Goal: Task Accomplishment & Management: Use online tool/utility

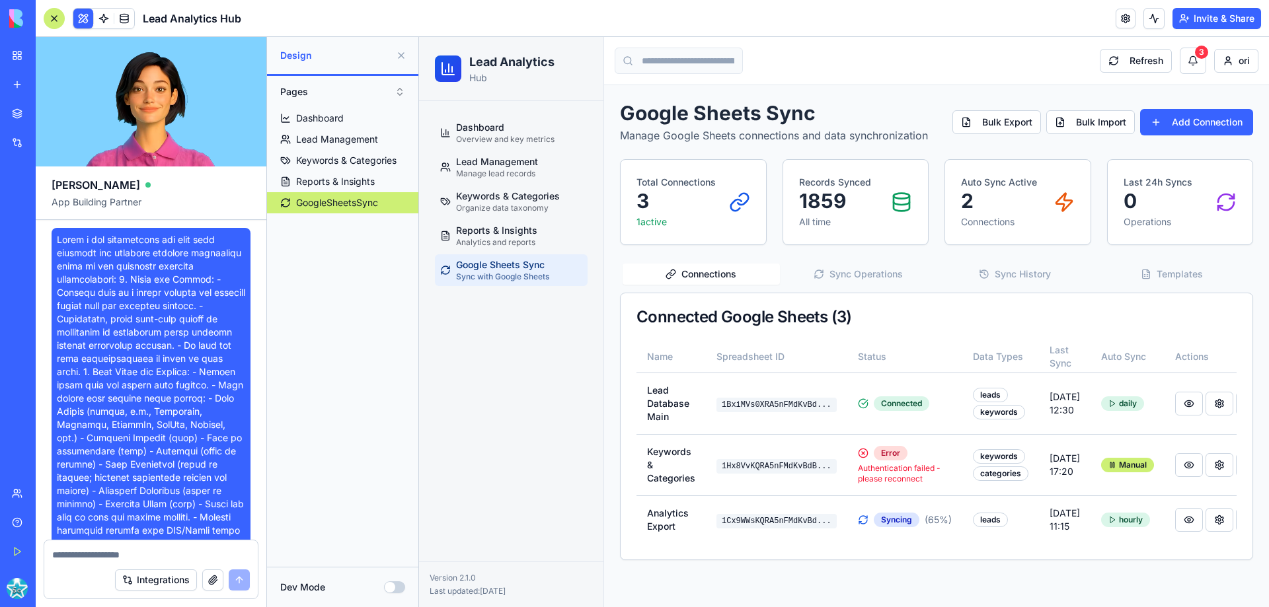
scroll to position [7787, 0]
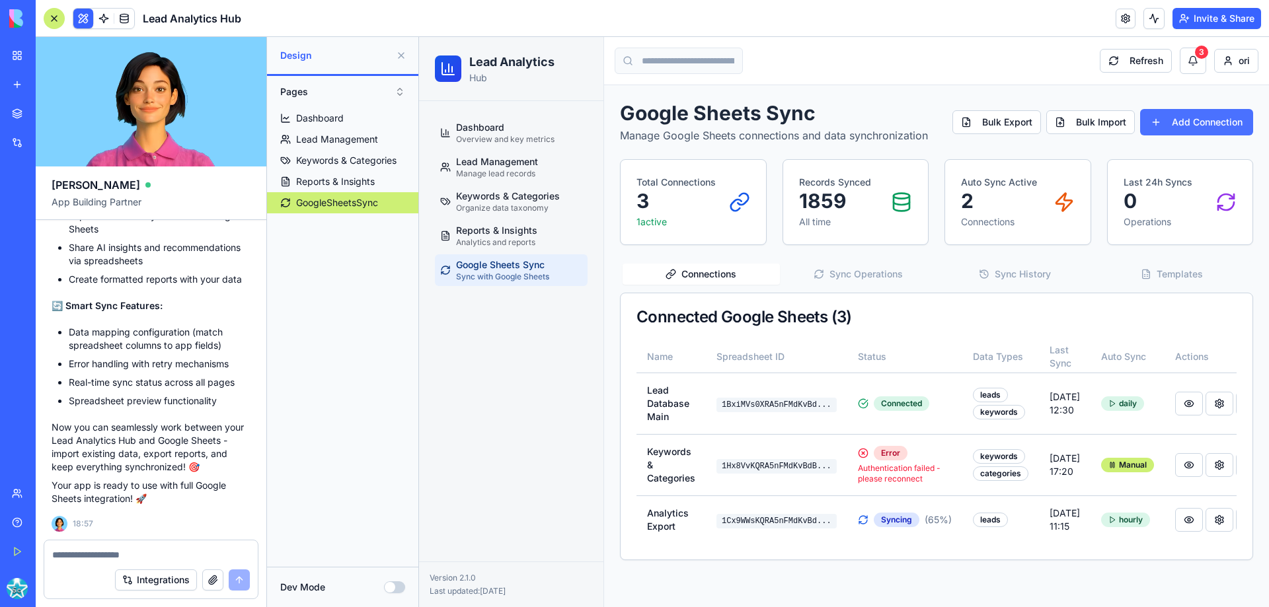
click at [1204, 118] on button "Add Connection" at bounding box center [1196, 122] width 113 height 26
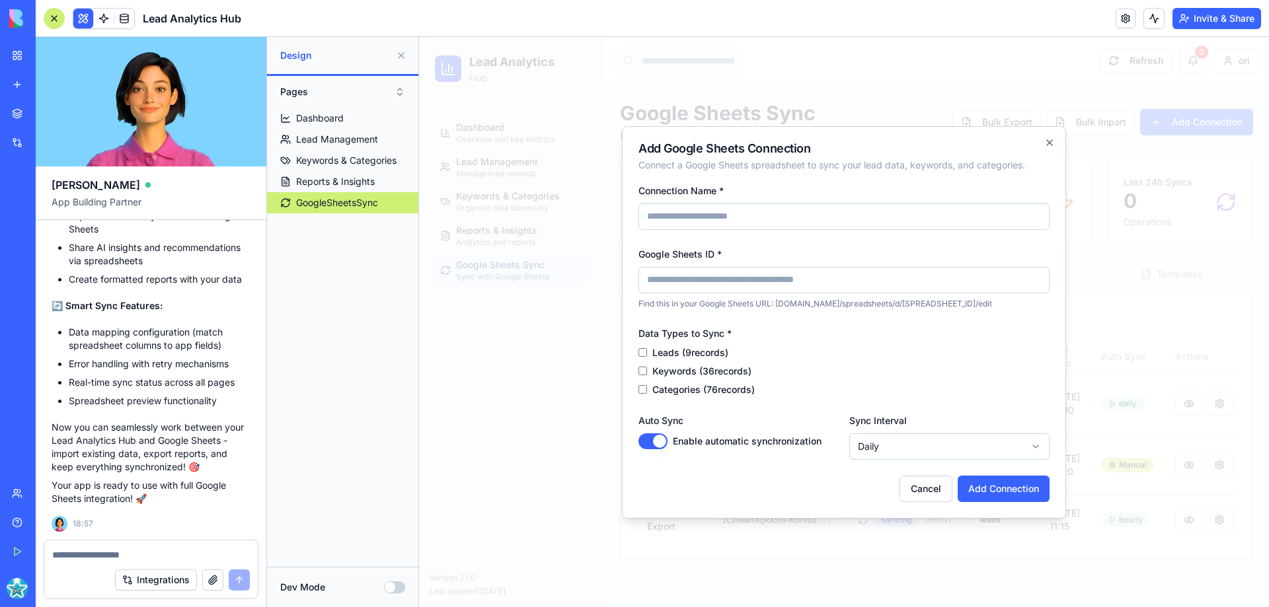
click at [704, 223] on input "Connection Name *" at bounding box center [843, 217] width 411 height 26
click at [772, 179] on div "**********" at bounding box center [844, 322] width 444 height 392
click at [674, 211] on input "Connection Name *" at bounding box center [843, 217] width 411 height 26
click at [646, 218] on input "Connection Name *" at bounding box center [843, 217] width 411 height 26
paste input "**********"
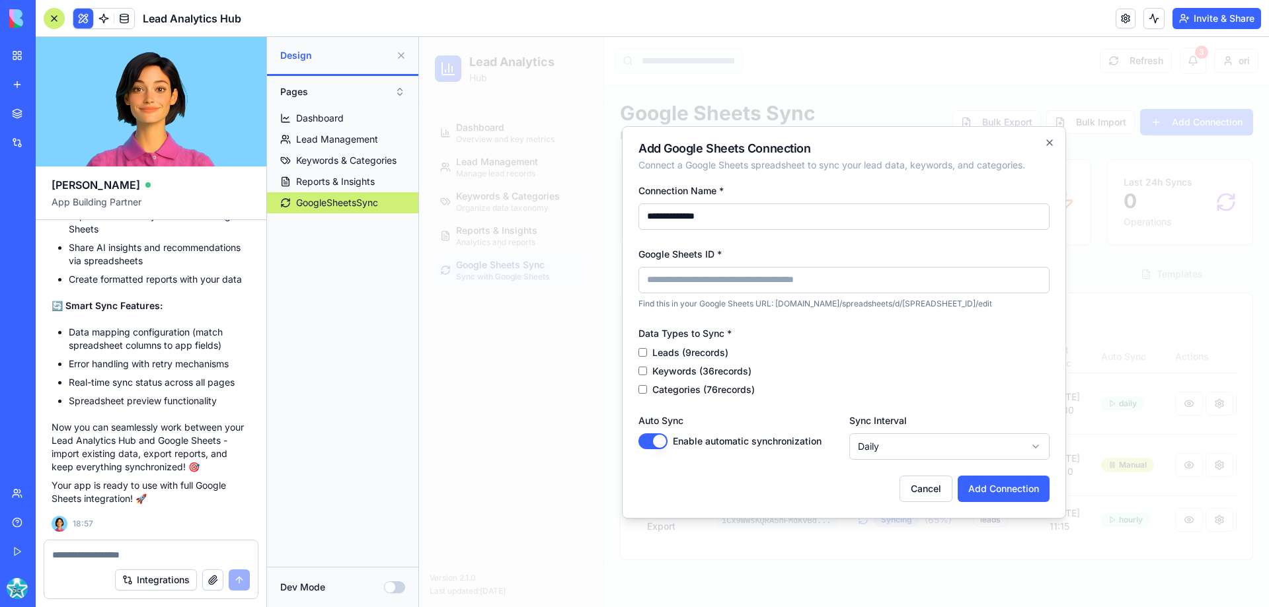
type input "**********"
click at [659, 287] on input "Google Sheets ID *" at bounding box center [843, 280] width 411 height 26
paste input "**********"
type input "**********"
click at [998, 496] on button "Add Connection" at bounding box center [1003, 489] width 92 height 26
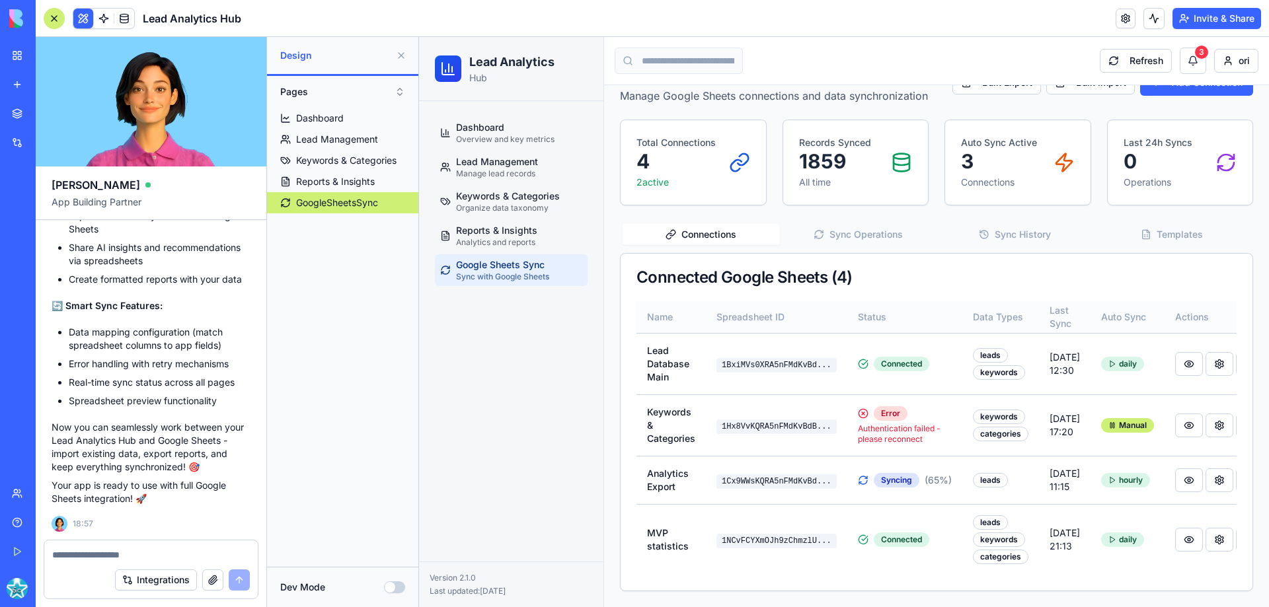
scroll to position [63, 0]
click at [1205, 414] on button at bounding box center [1219, 426] width 28 height 24
click at [91, 558] on textarea at bounding box center [151, 554] width 198 height 13
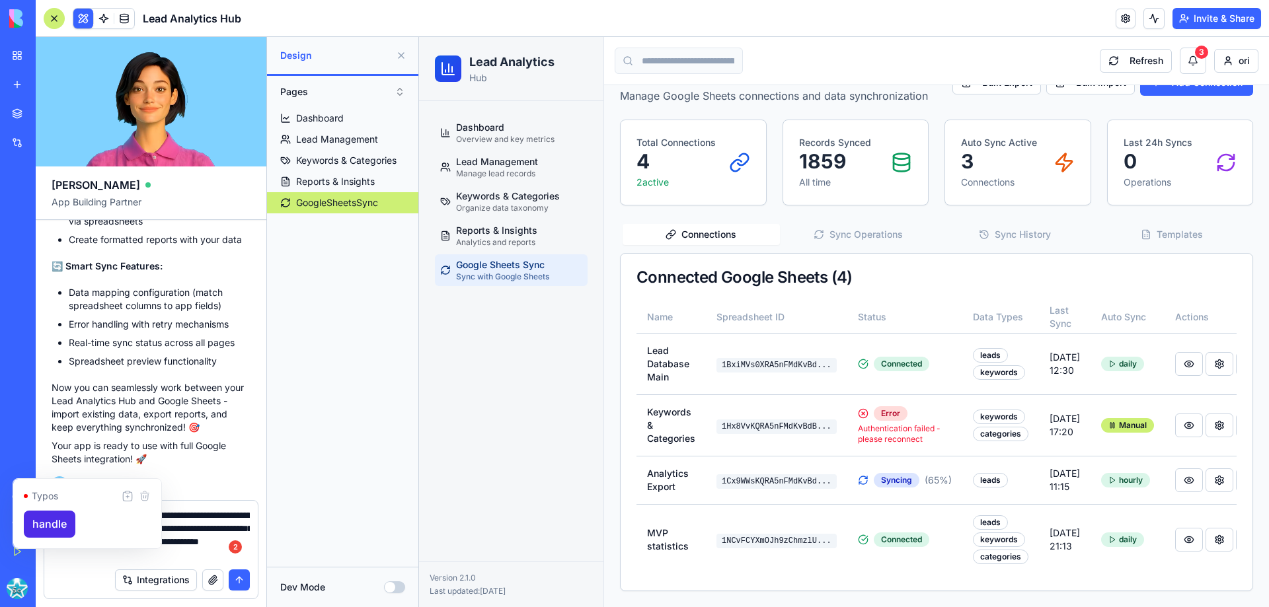
type textarea "**********"
click at [192, 558] on textarea "**********" at bounding box center [151, 535] width 198 height 53
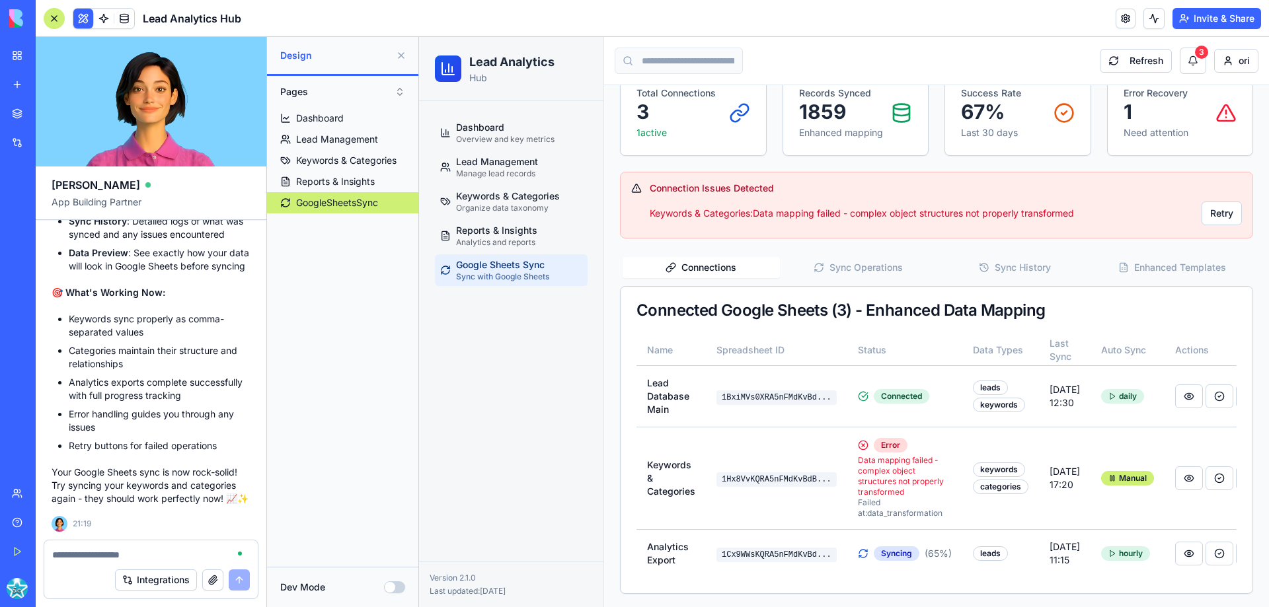
scroll to position [129, 0]
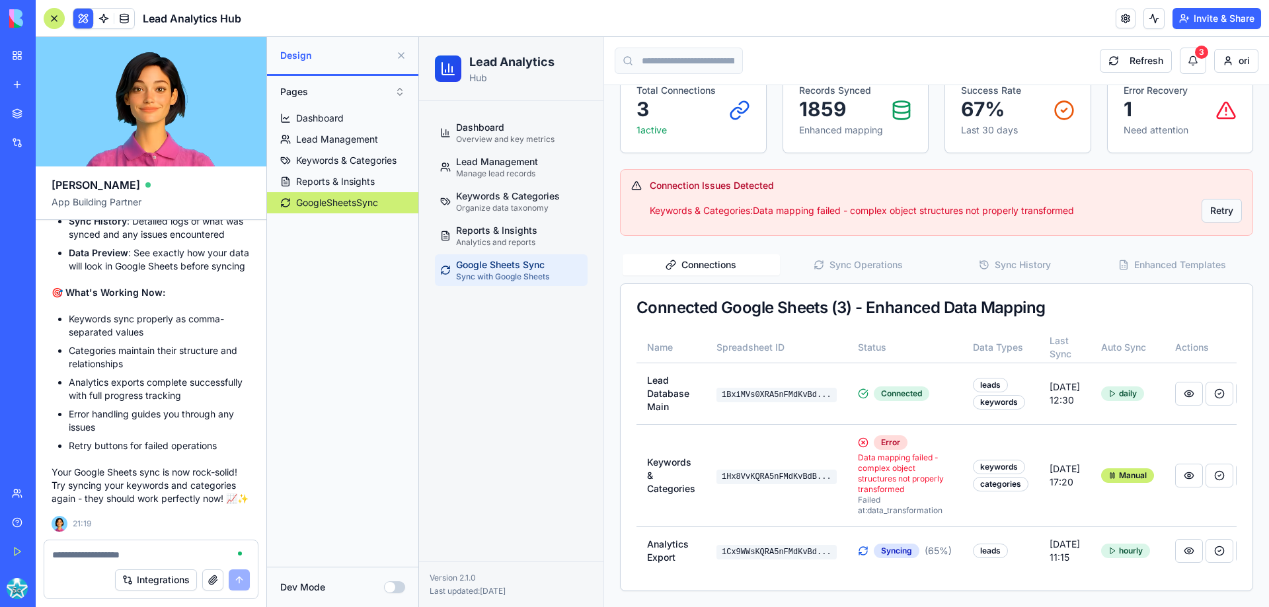
click at [1220, 199] on button "Retry" at bounding box center [1221, 211] width 40 height 24
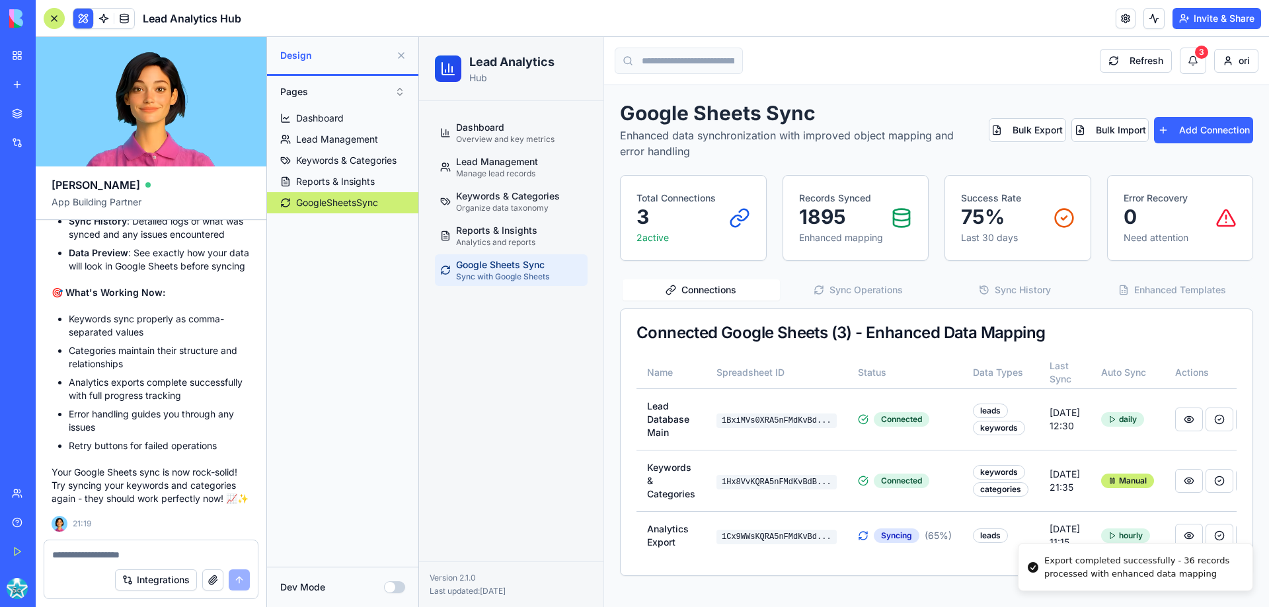
scroll to position [8, 0]
click at [881, 534] on div "Syncing" at bounding box center [897, 536] width 46 height 15
click at [856, 533] on icon at bounding box center [862, 535] width 13 height 13
click at [75, 558] on textarea at bounding box center [151, 554] width 198 height 13
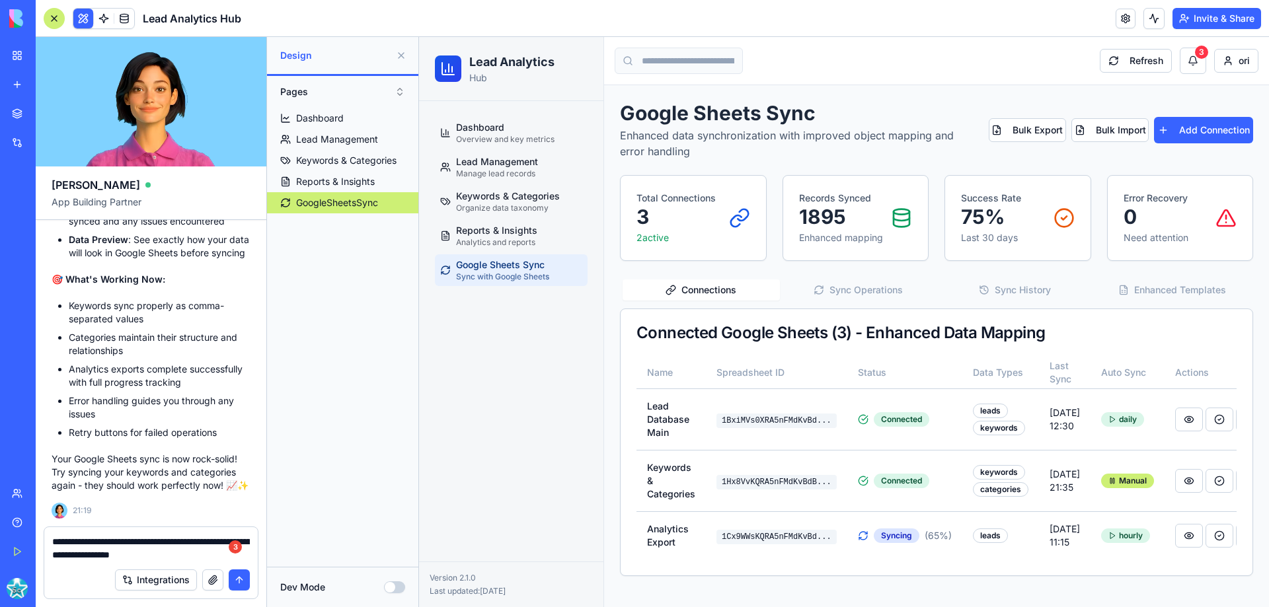
click at [220, 541] on textarea "**********" at bounding box center [151, 548] width 198 height 26
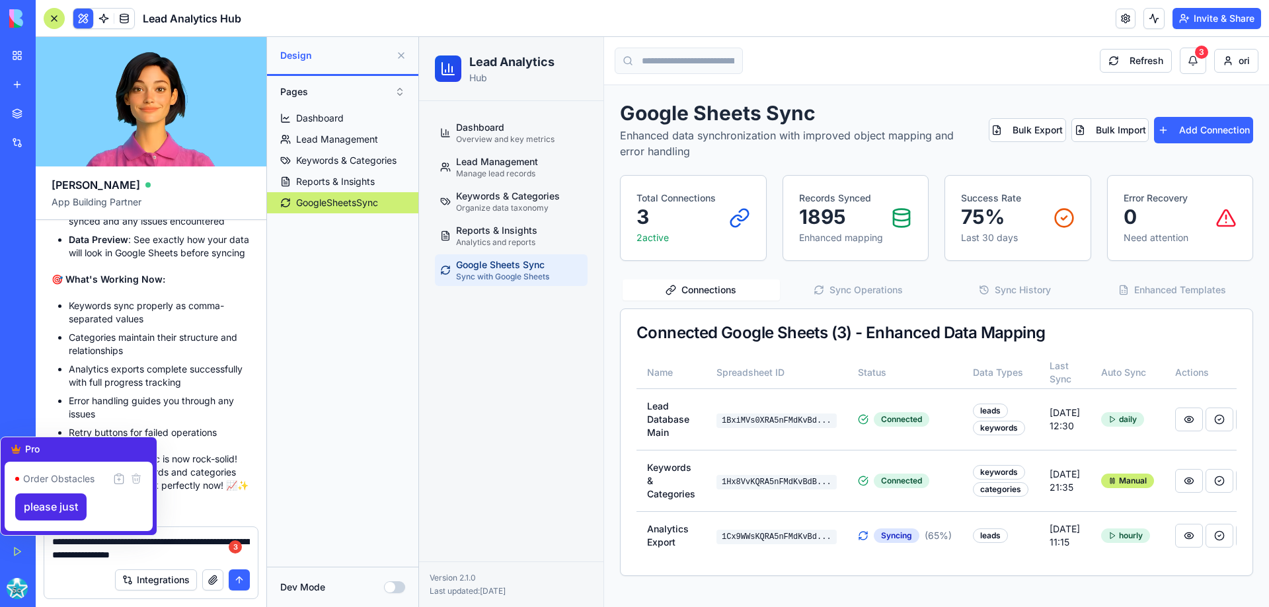
click at [120, 545] on textarea "**********" at bounding box center [151, 548] width 198 height 26
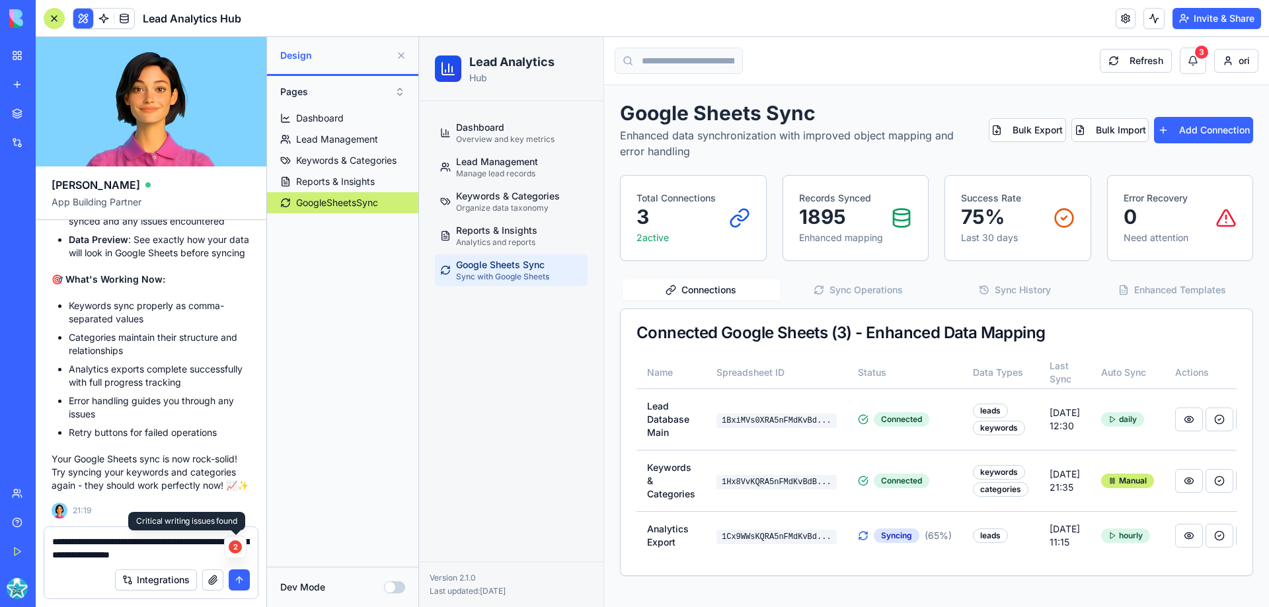
click at [234, 546] on div "Critical writing issues found 2" at bounding box center [235, 547] width 13 height 13
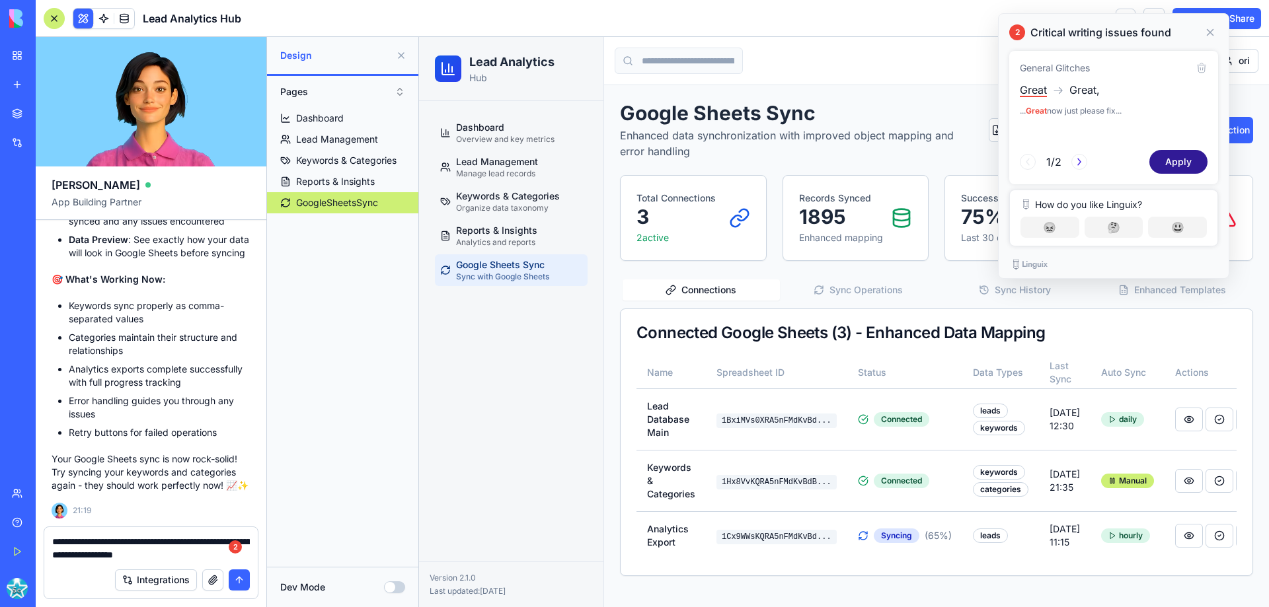
click at [1170, 157] on div "Apply" at bounding box center [1178, 162] width 58 height 24
click at [64, 559] on textarea "**********" at bounding box center [151, 548] width 198 height 26
click at [59, 552] on textarea "**********" at bounding box center [151, 548] width 198 height 26
type textarea "**********"
click at [235, 580] on button "submit" at bounding box center [239, 580] width 21 height 21
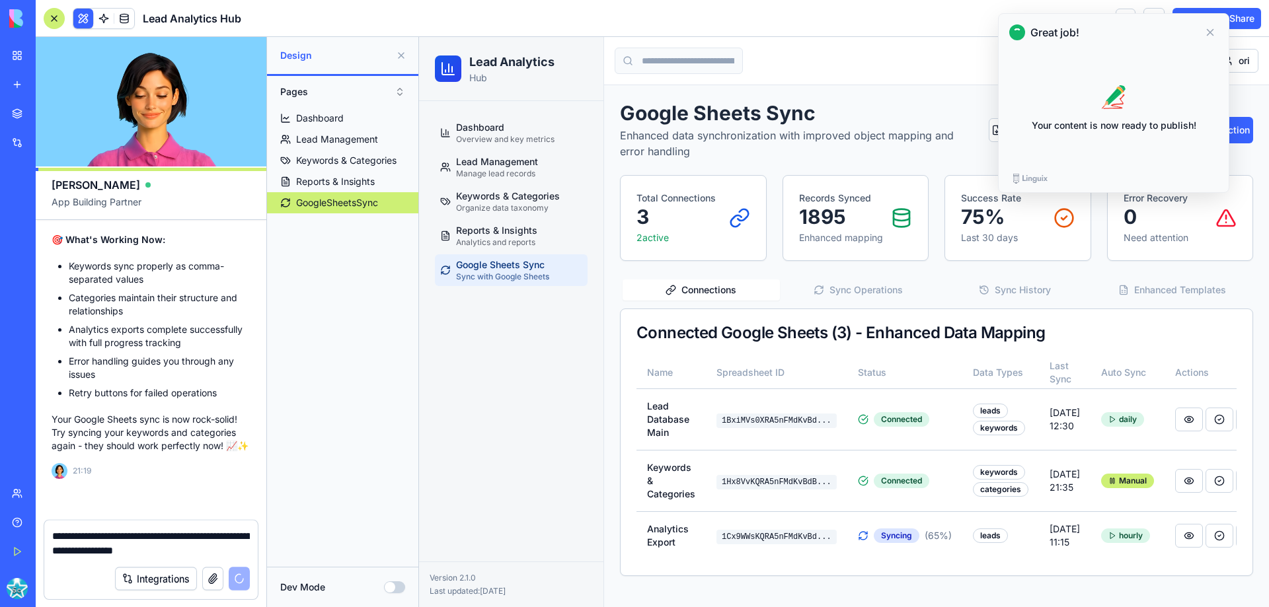
scroll to position [9004, 0]
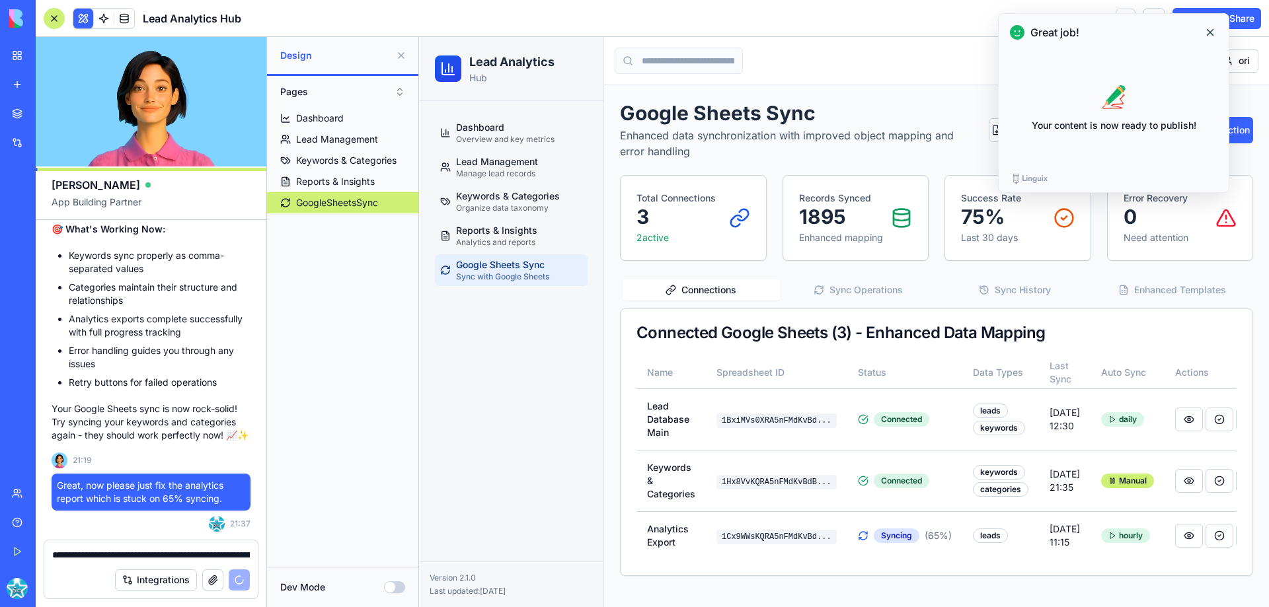
click at [1209, 37] on icon at bounding box center [1210, 32] width 16 height 16
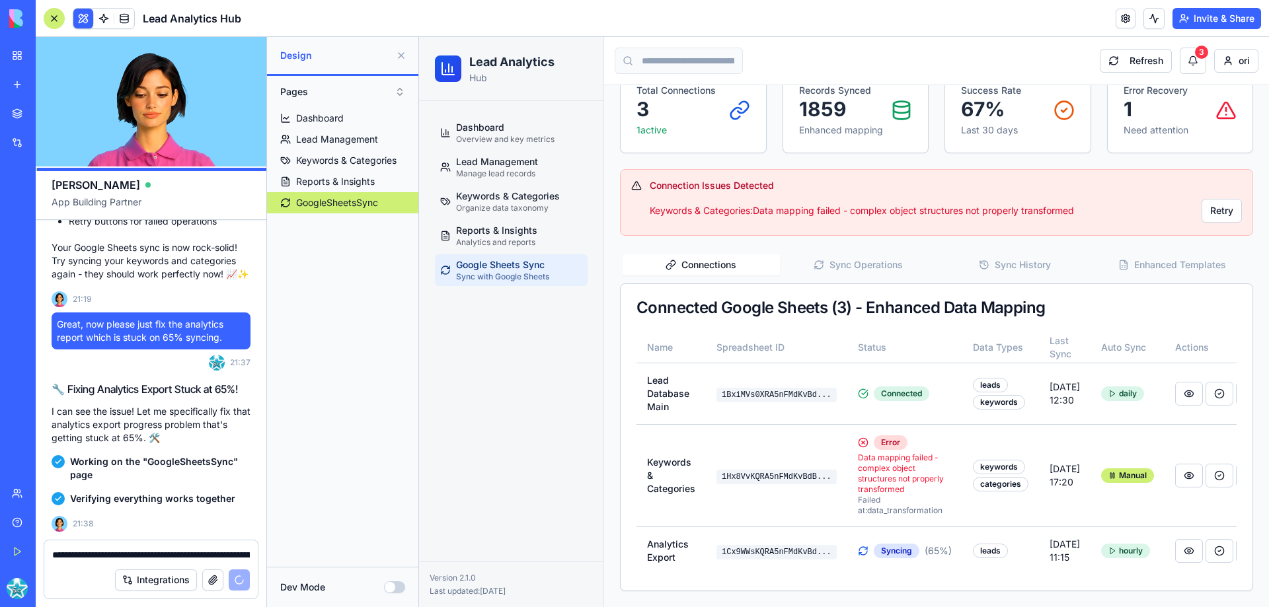
scroll to position [9728, 0]
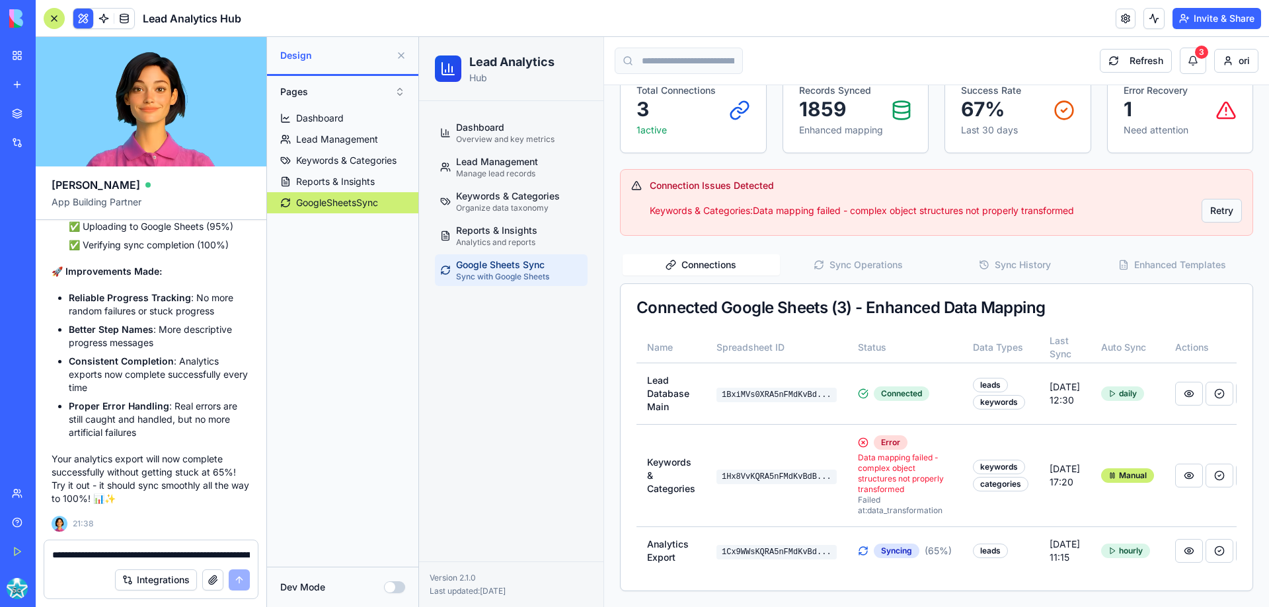
click at [1203, 199] on button "Retry" at bounding box center [1221, 211] width 40 height 24
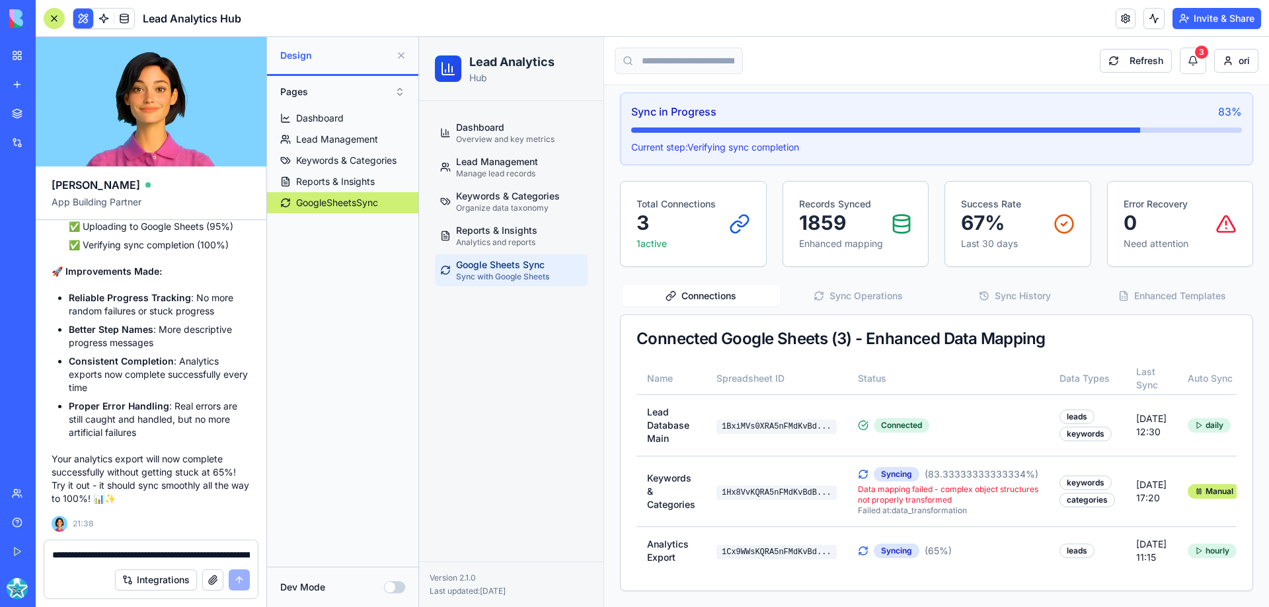
scroll to position [8, 0]
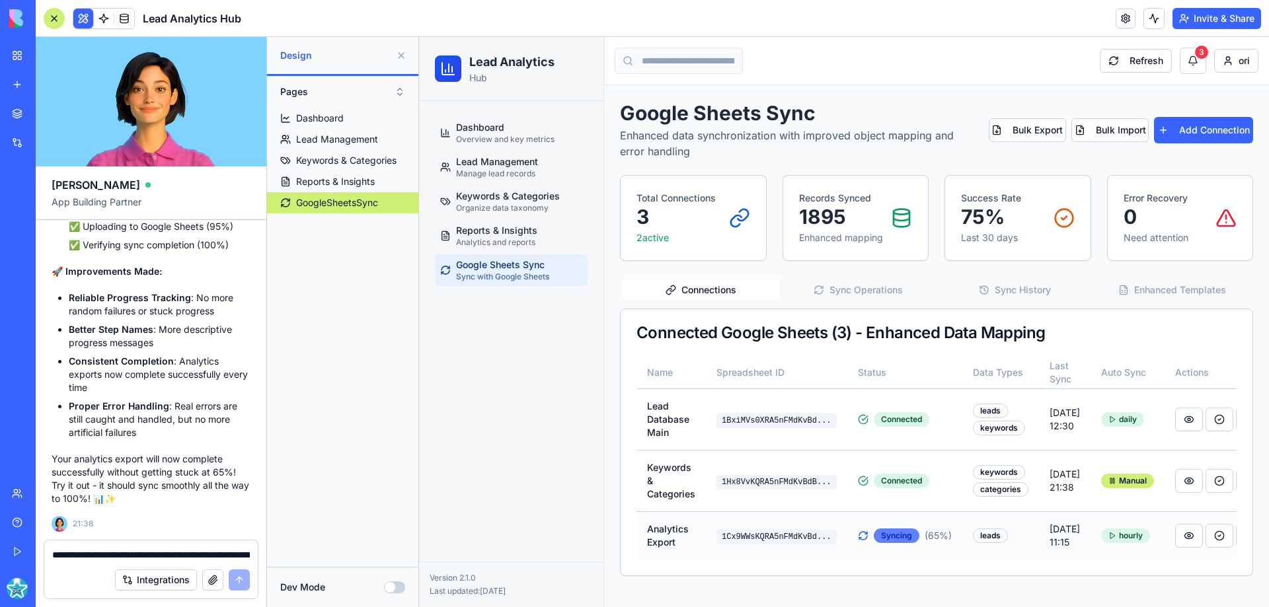
click at [889, 537] on div "Syncing" at bounding box center [897, 536] width 46 height 15
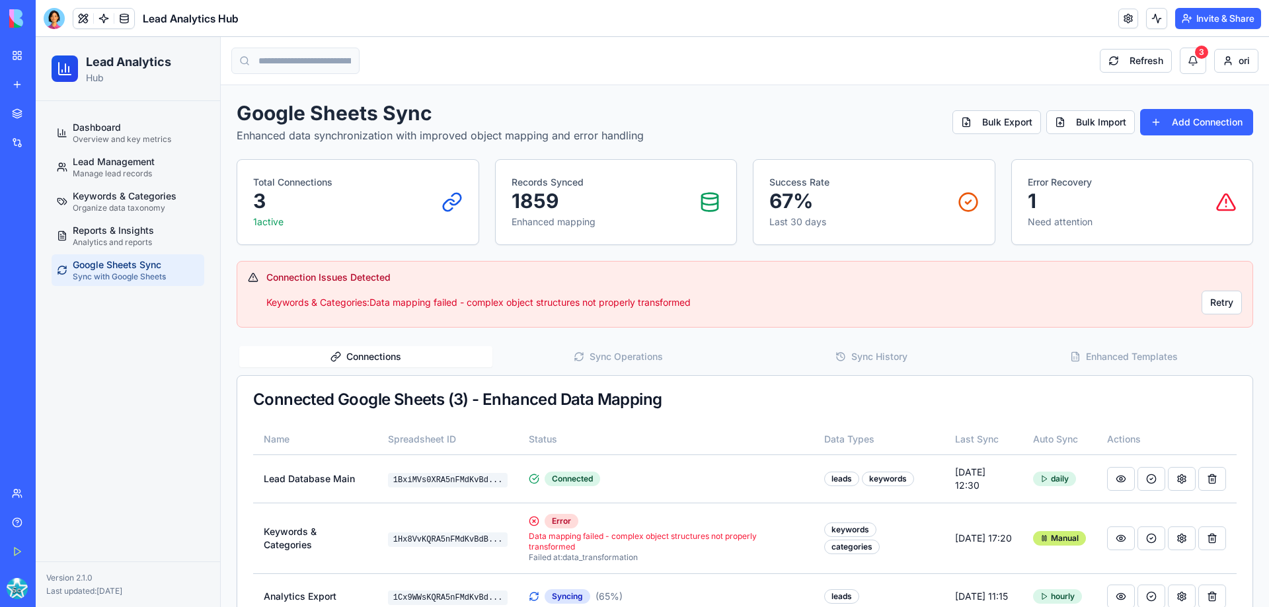
scroll to position [44, 0]
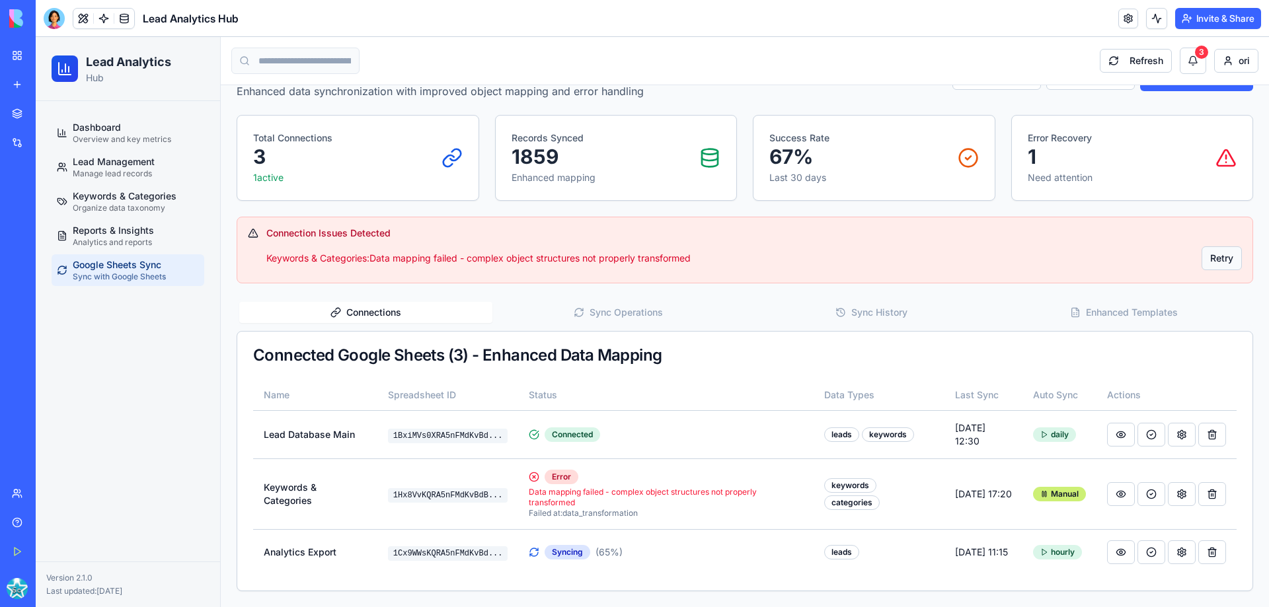
click at [1201, 261] on button "Retry" at bounding box center [1221, 258] width 40 height 24
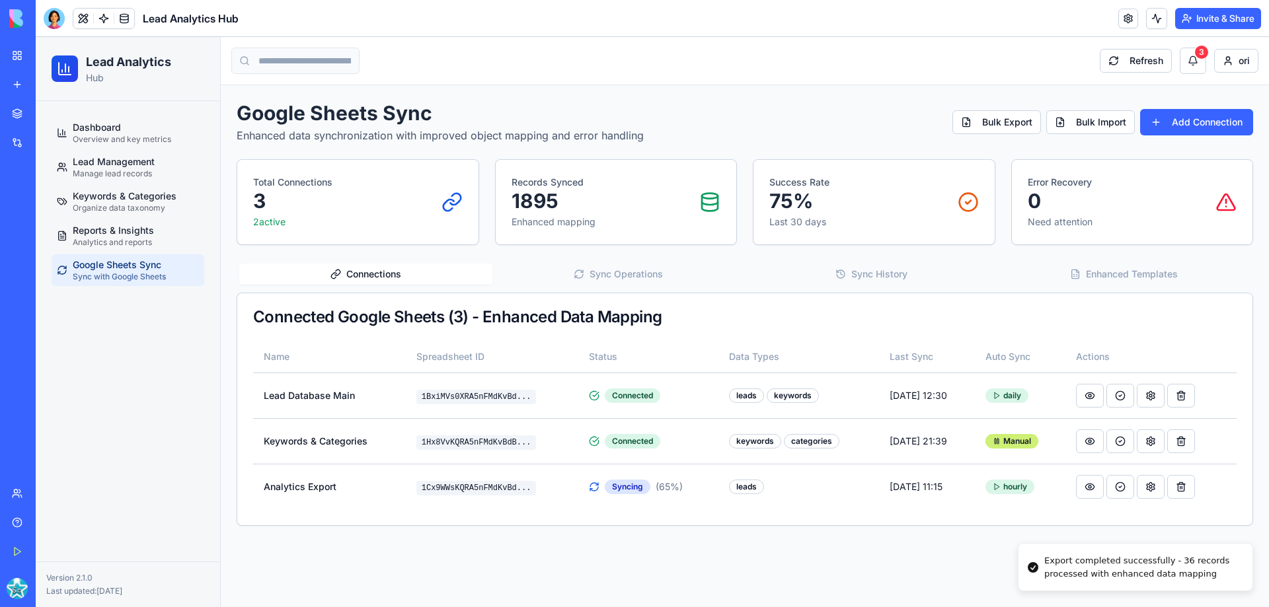
scroll to position [0, 0]
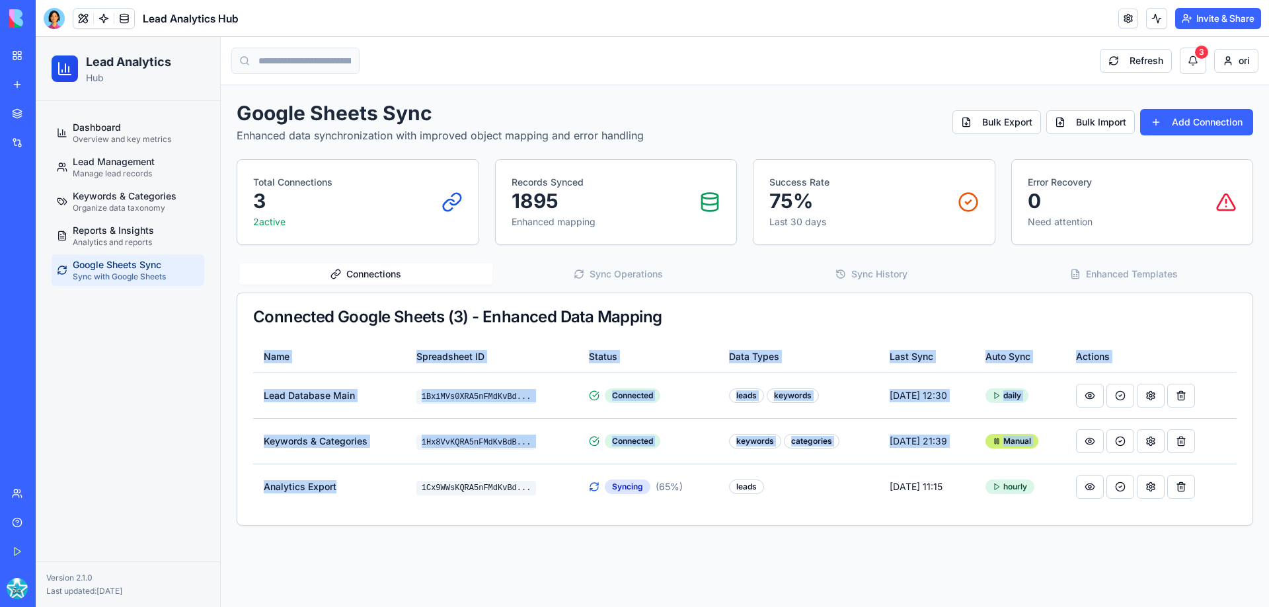
drag, startPoint x: 339, startPoint y: 490, endPoint x: 252, endPoint y: 490, distance: 86.6
click at [252, 490] on div "Name Spreadsheet ID Status Data Types Last Sync Auto Sync Actions Lead Database…" at bounding box center [744, 433] width 1015 height 184
click at [297, 482] on td "Analytics Export" at bounding box center [329, 487] width 153 height 46
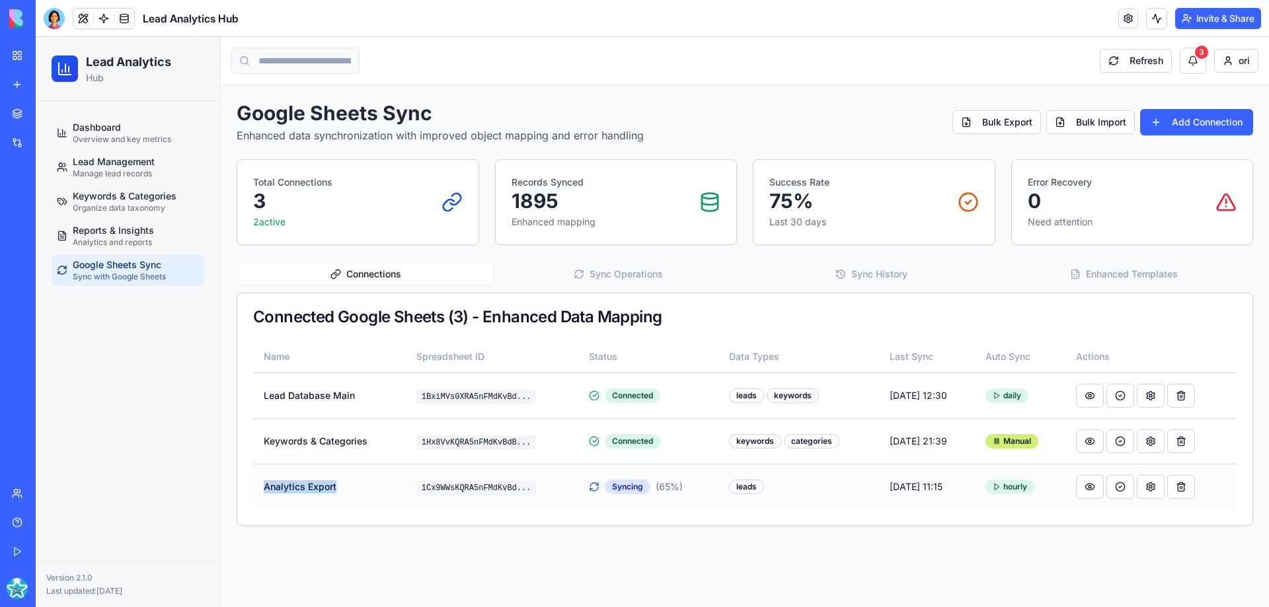
drag, startPoint x: 344, startPoint y: 486, endPoint x: 264, endPoint y: 488, distance: 79.3
click at [264, 488] on td "Analytics Export" at bounding box center [329, 487] width 153 height 46
copy td "Analytics Export"
click at [54, 16] on div at bounding box center [54, 18] width 21 height 21
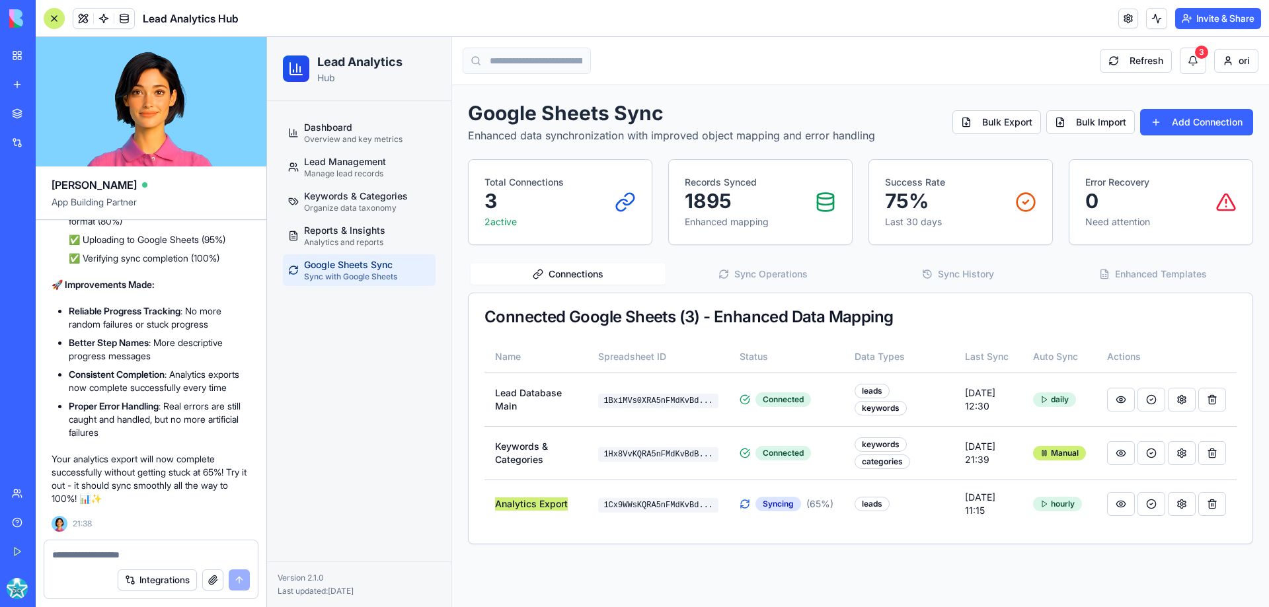
click at [115, 560] on textarea at bounding box center [151, 554] width 198 height 13
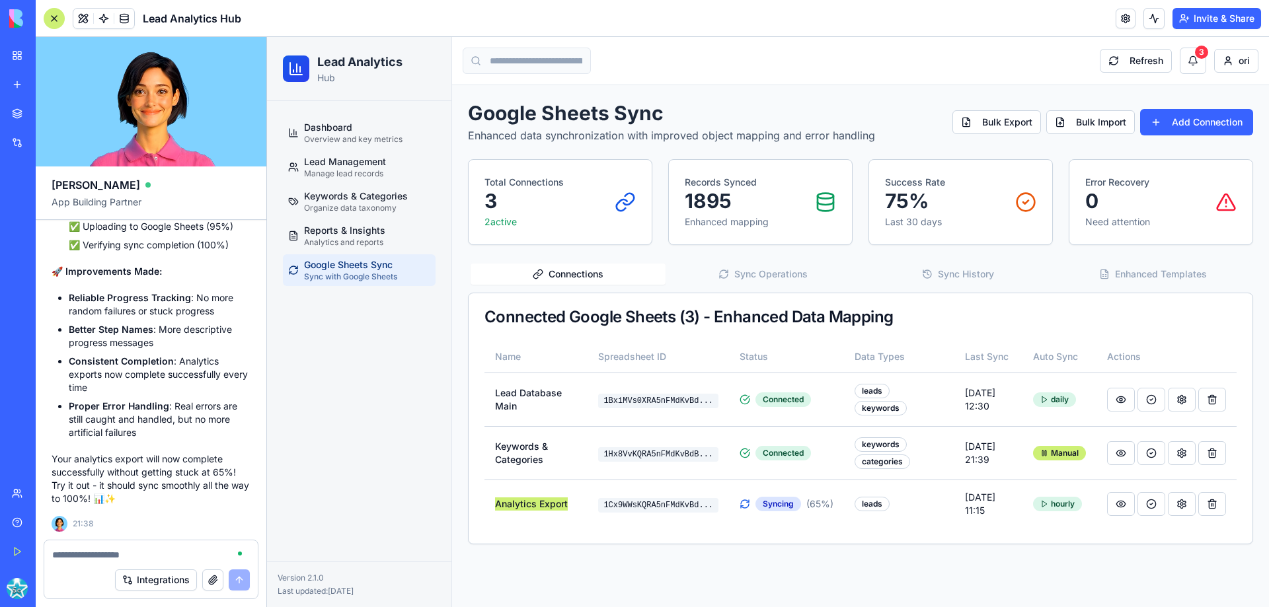
scroll to position [9728, 0]
paste textarea "**********"
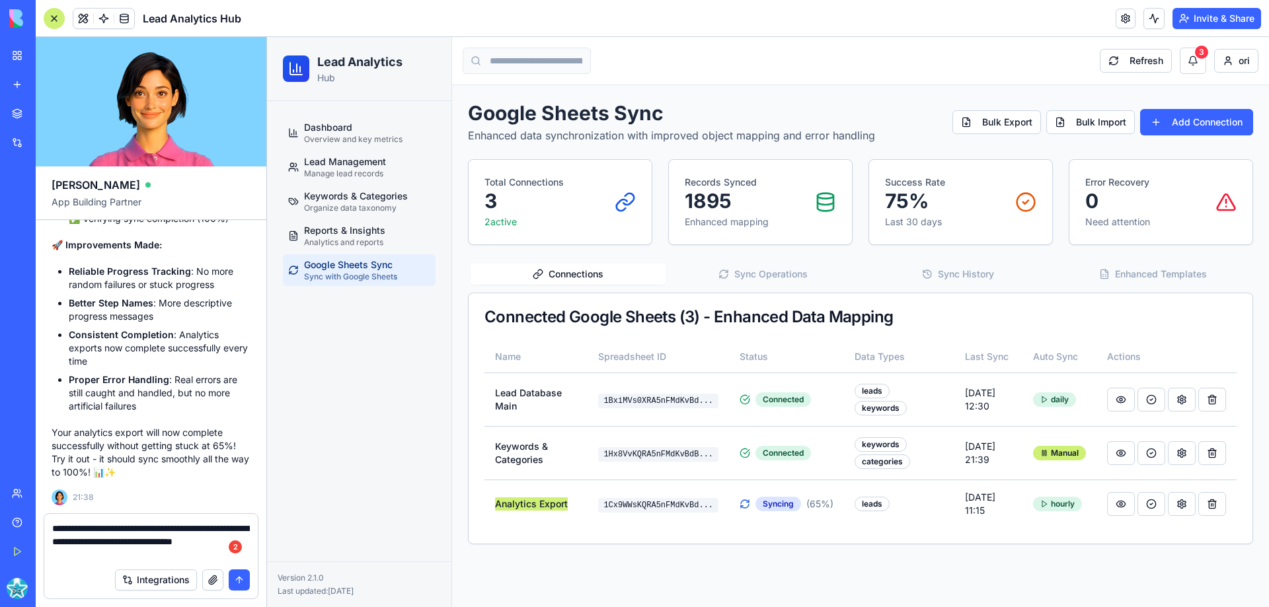
click at [155, 530] on textarea "**********" at bounding box center [151, 542] width 198 height 40
type textarea "**********"
click at [236, 580] on button "submit" at bounding box center [239, 580] width 21 height 21
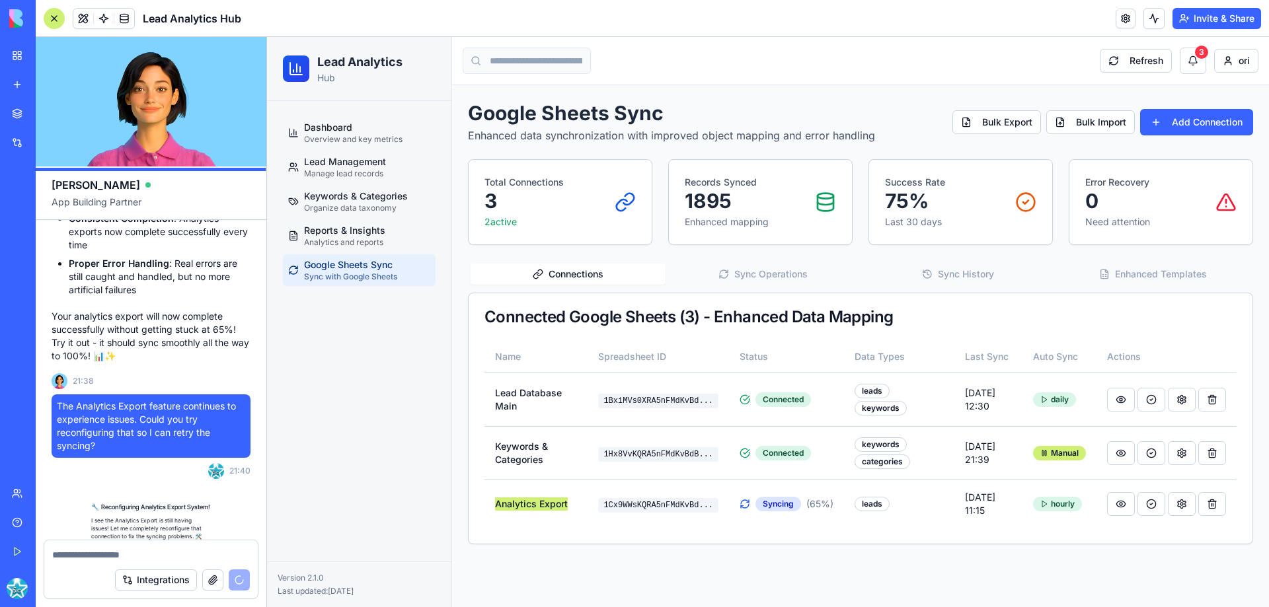
scroll to position [9971, 0]
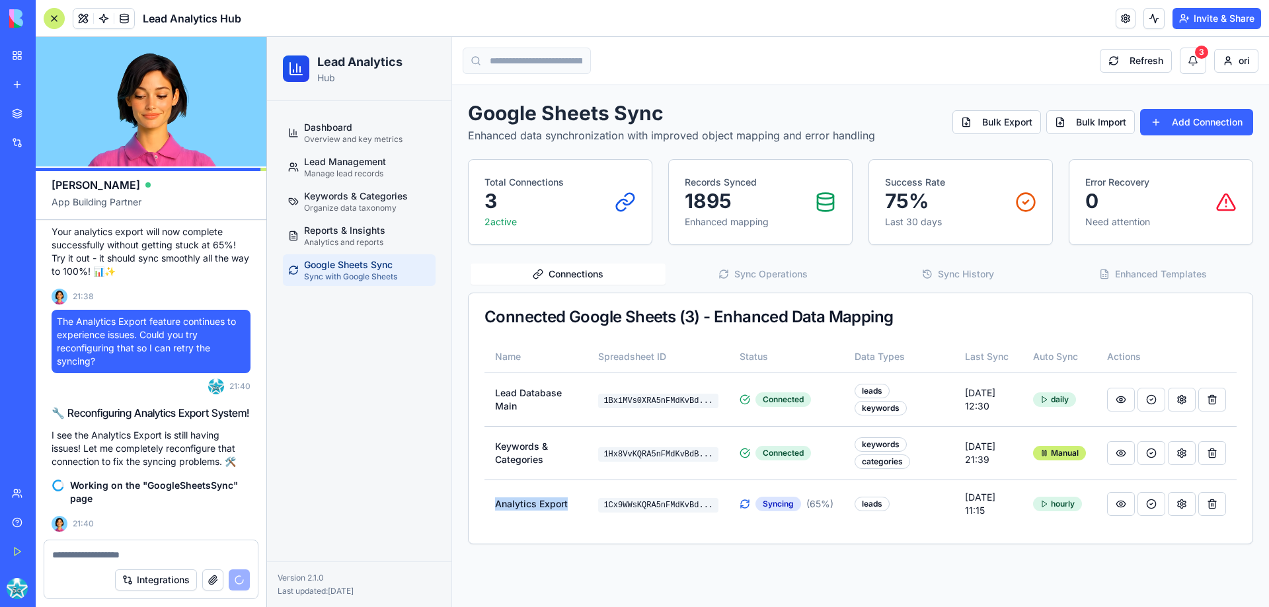
click at [763, 270] on button "Sync Operations" at bounding box center [762, 274] width 195 height 21
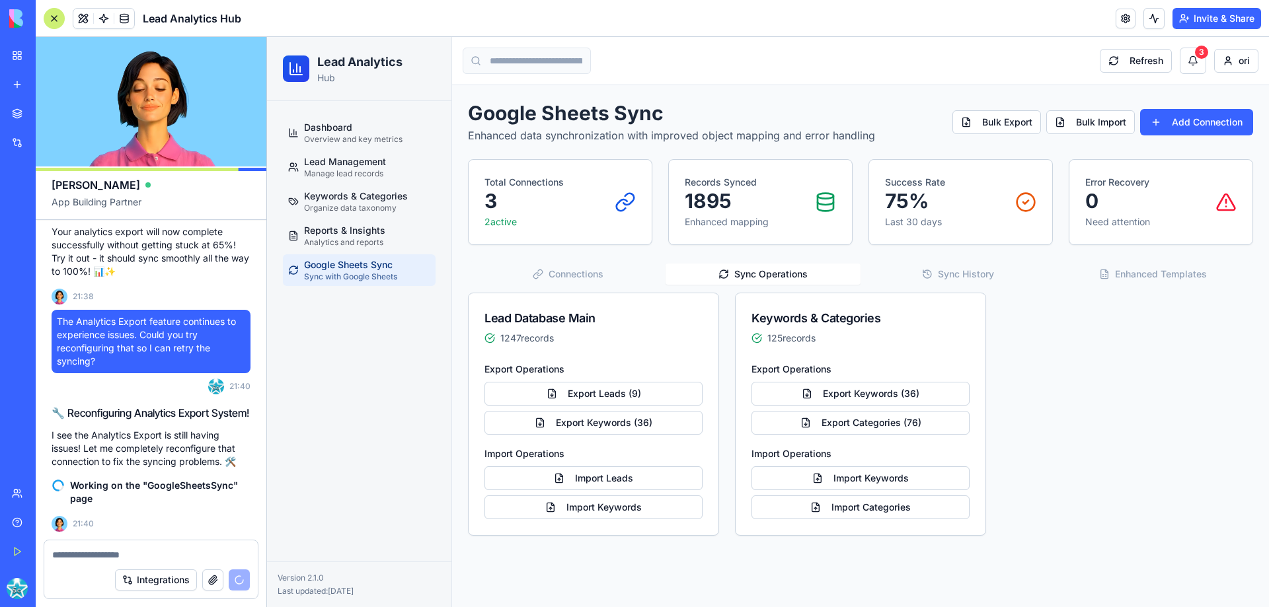
click at [946, 272] on button "Sync History" at bounding box center [957, 274] width 195 height 21
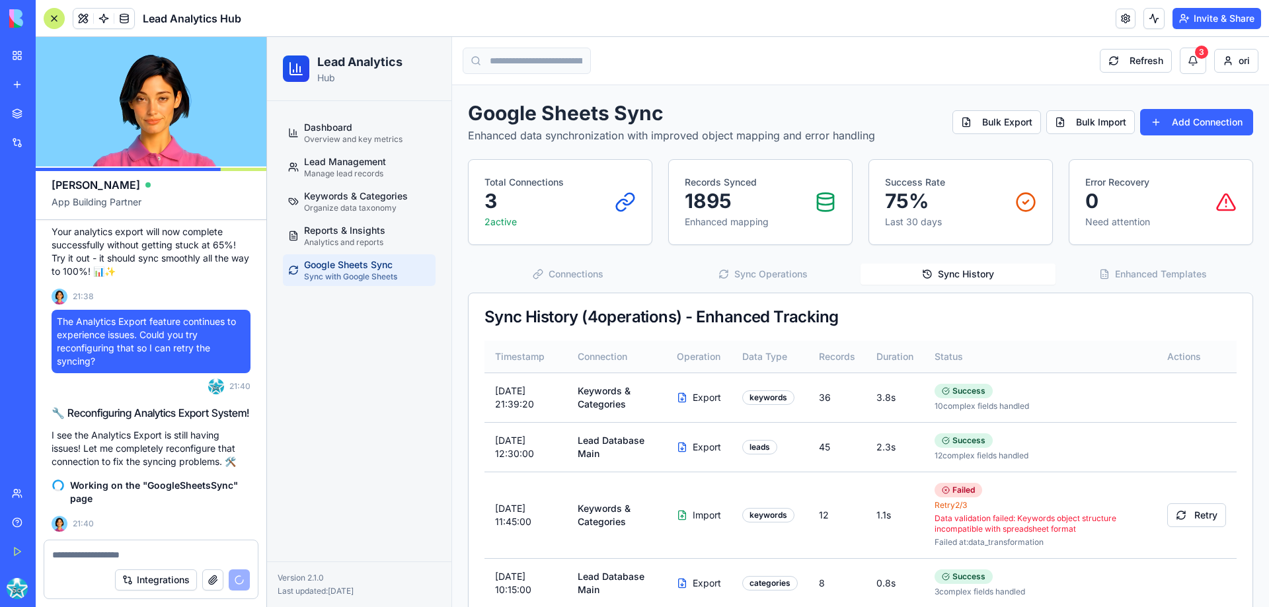
scroll to position [33, 0]
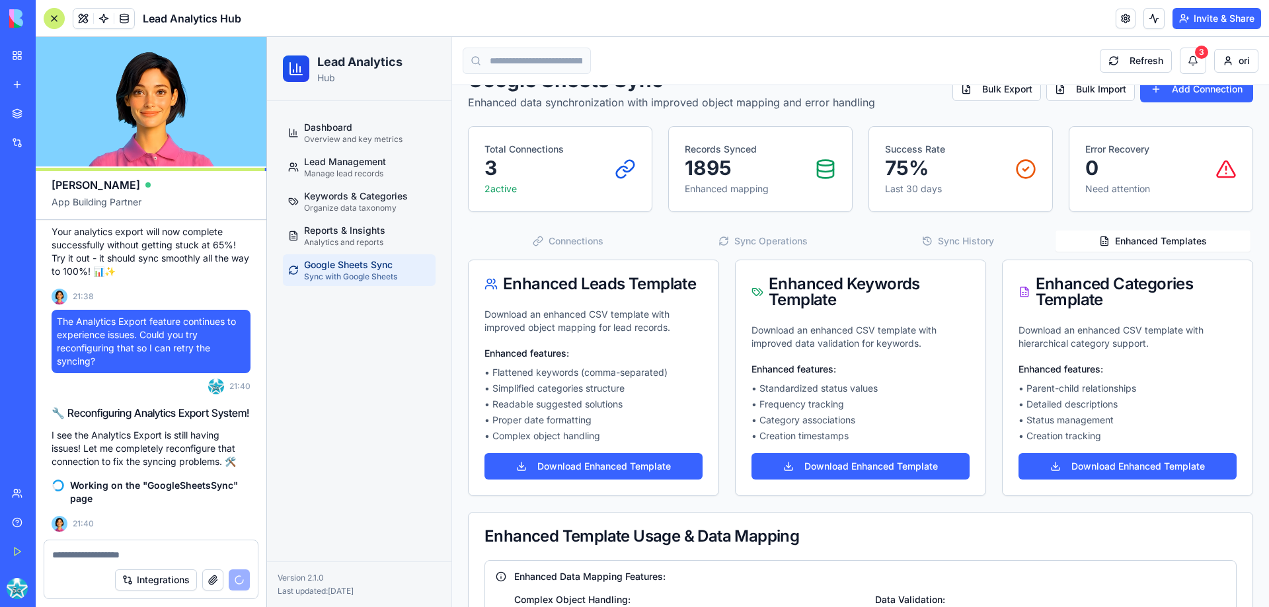
click at [1148, 246] on button "Enhanced Templates" at bounding box center [1152, 241] width 195 height 21
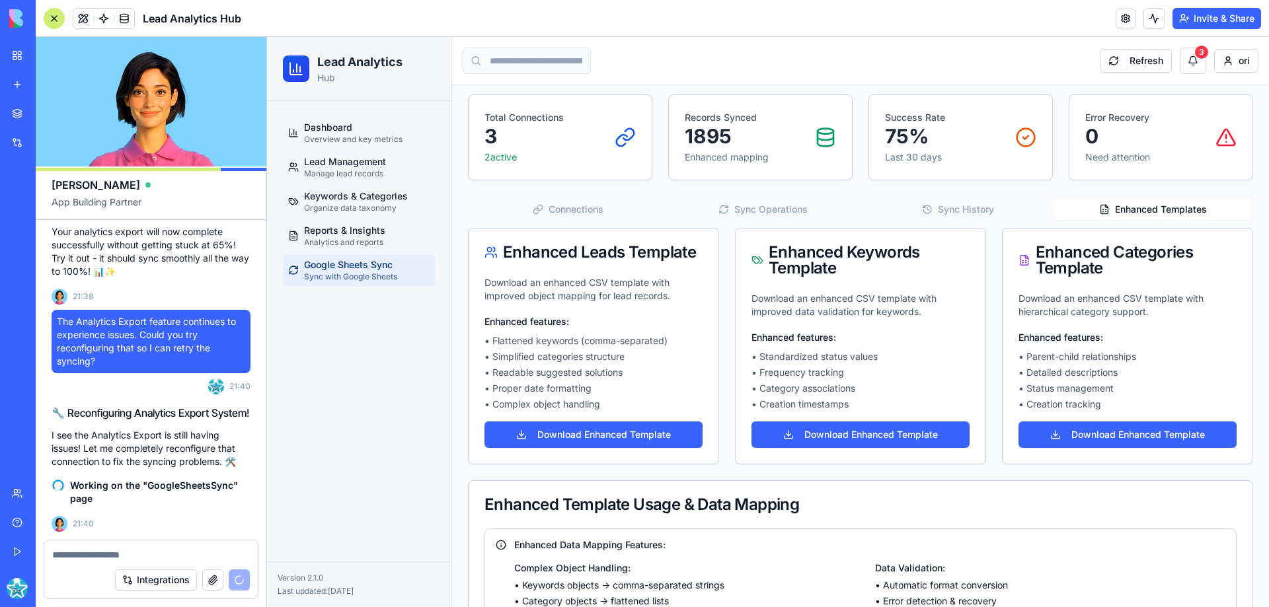
scroll to position [0, 0]
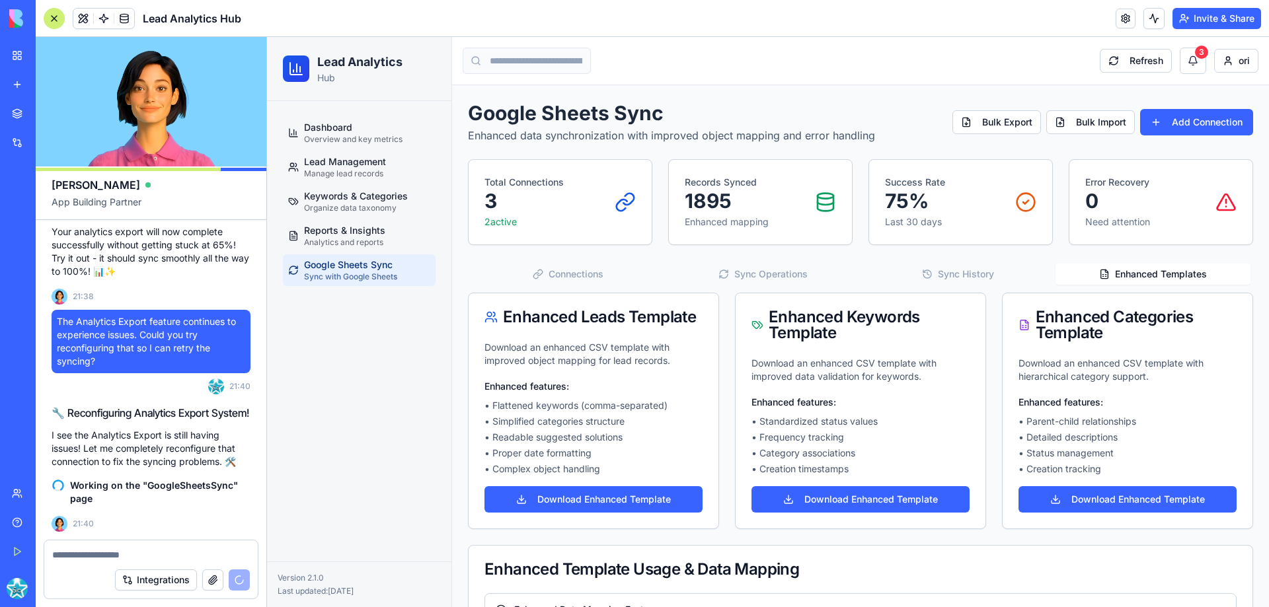
click at [581, 213] on div "Google Sheets Sync Enhanced data synchronization with improved object mapping a…" at bounding box center [860, 477] width 785 height 753
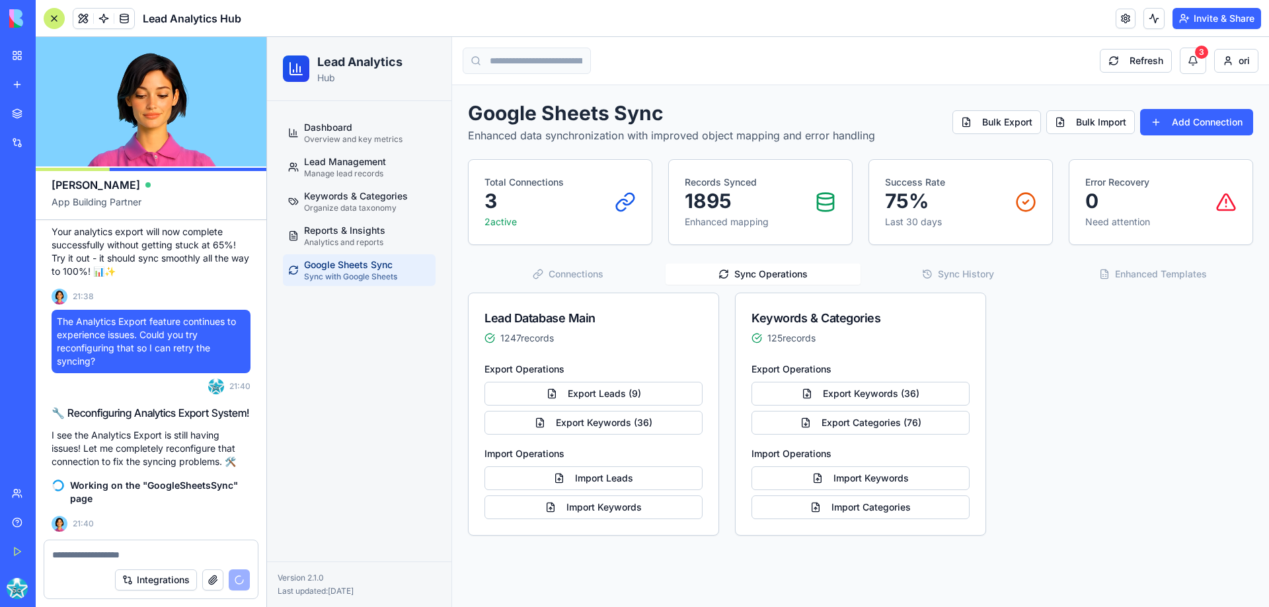
click at [774, 282] on button "Sync Operations" at bounding box center [762, 274] width 195 height 21
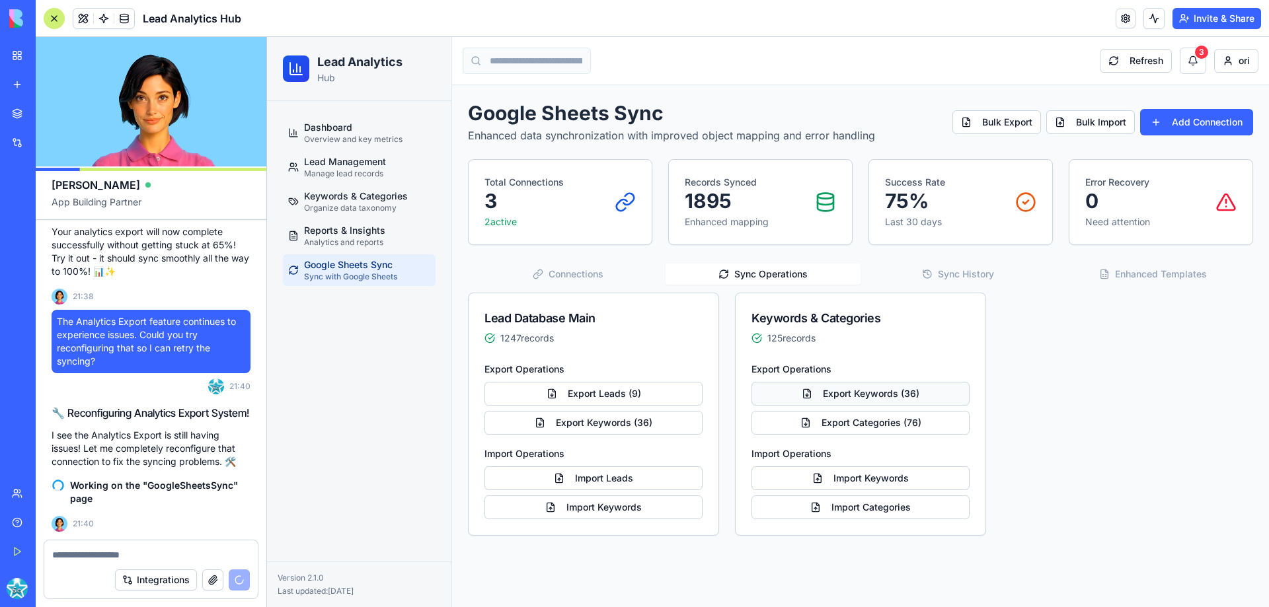
click at [847, 399] on button "Export Keywords ( 36 )" at bounding box center [860, 394] width 218 height 24
click at [1156, 269] on button "Enhanced Templates" at bounding box center [1152, 274] width 195 height 21
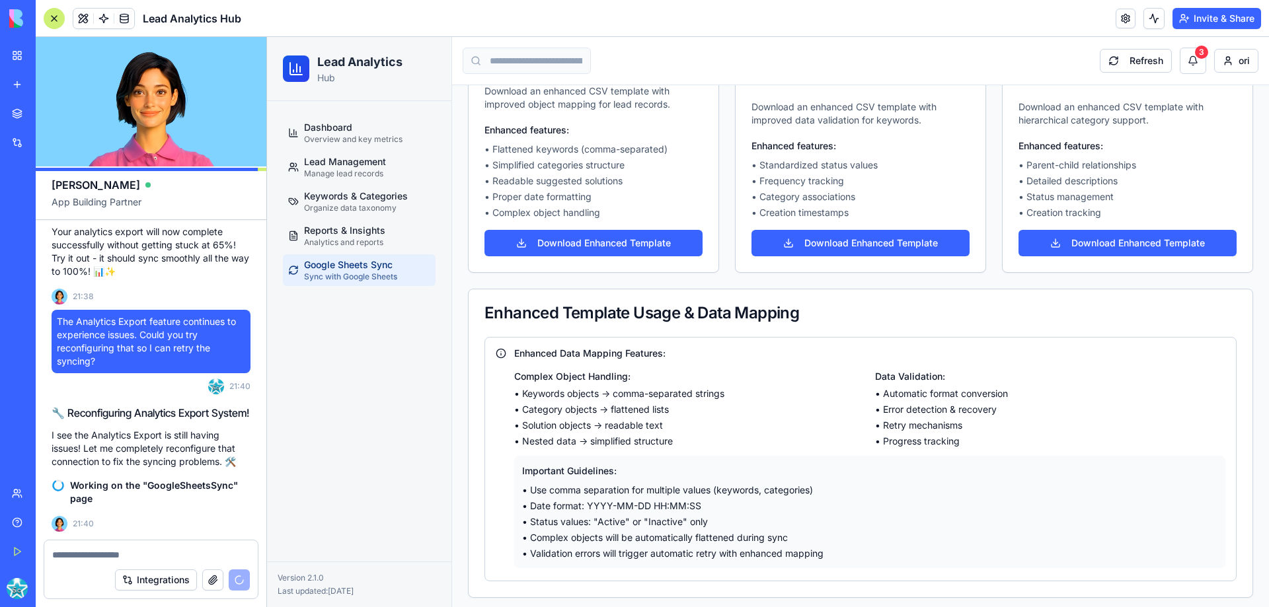
scroll to position [263, 0]
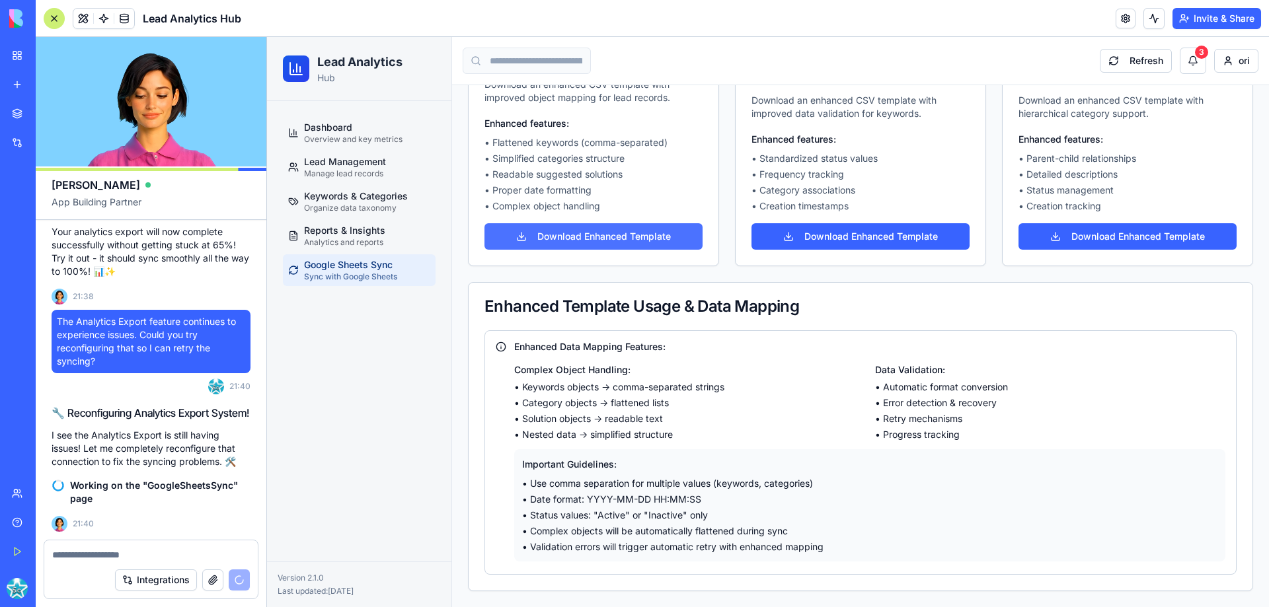
click at [665, 241] on button "Download Enhanced Template" at bounding box center [593, 236] width 218 height 26
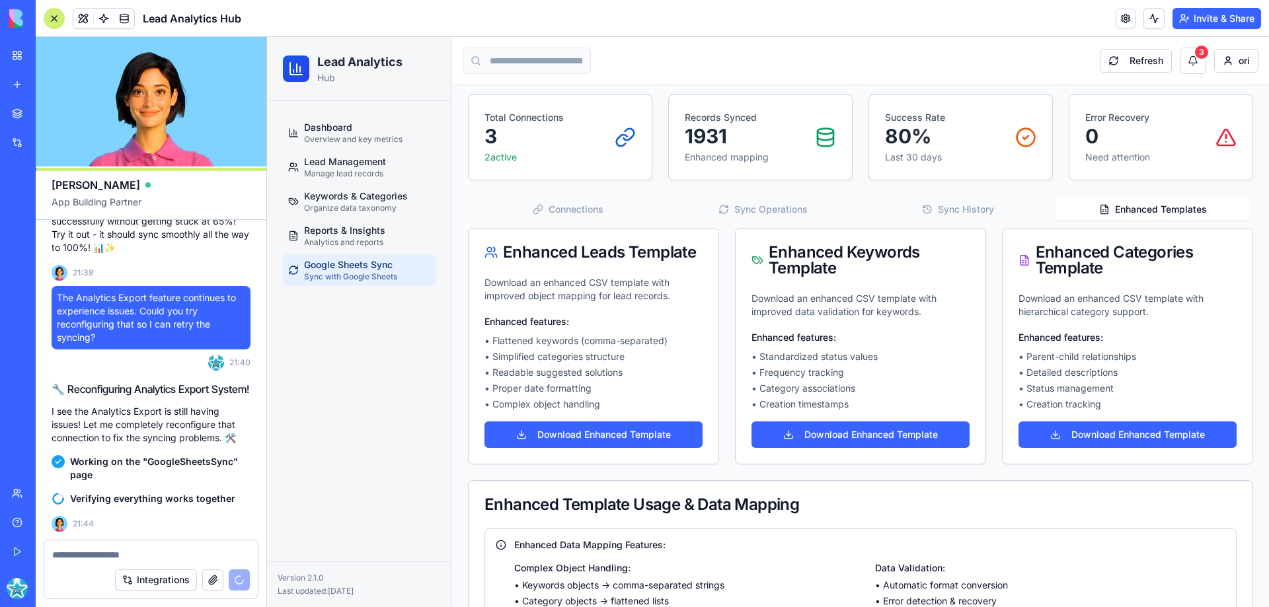
scroll to position [0, 0]
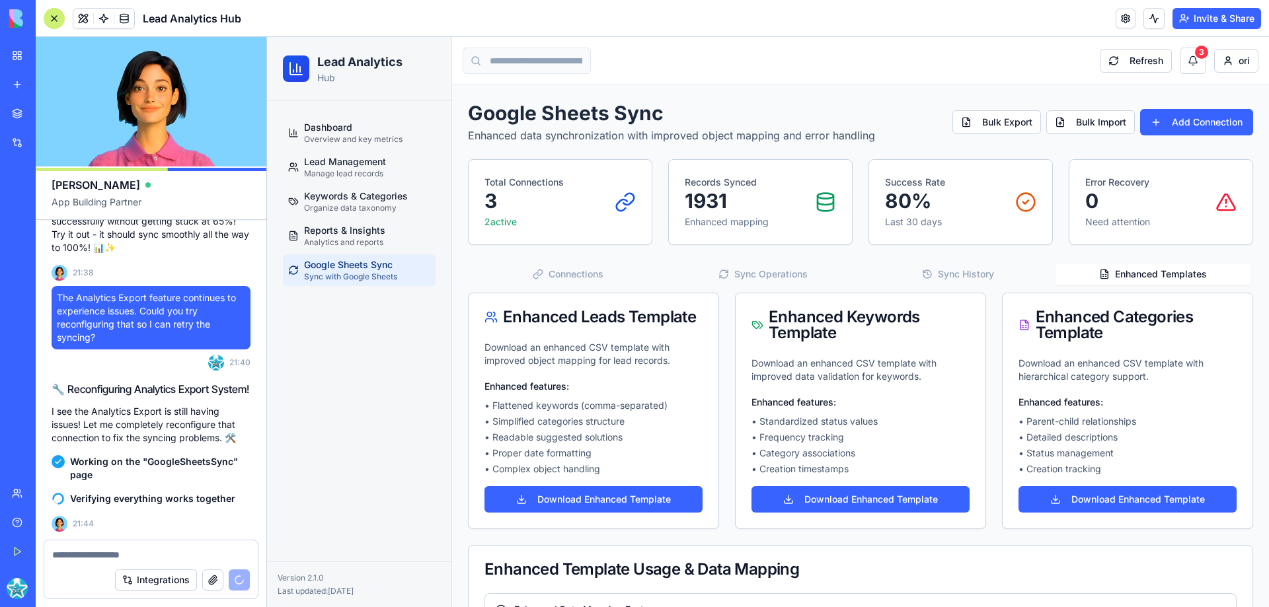
click at [583, 271] on button "Connections" at bounding box center [567, 274] width 195 height 21
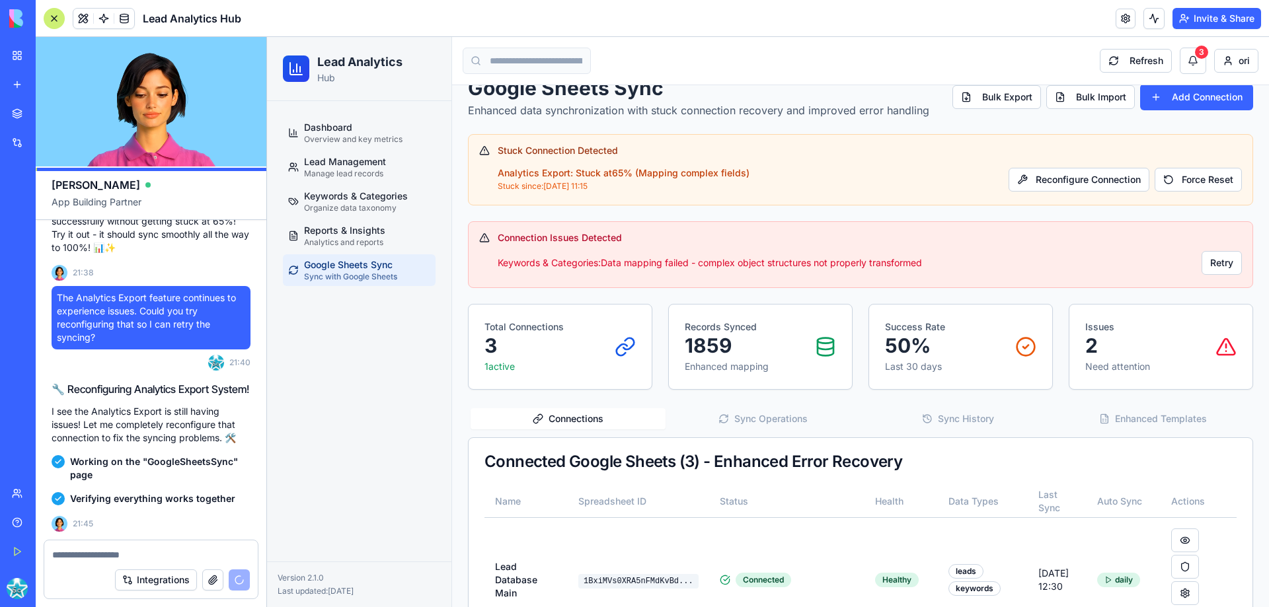
scroll to position [10819, 0]
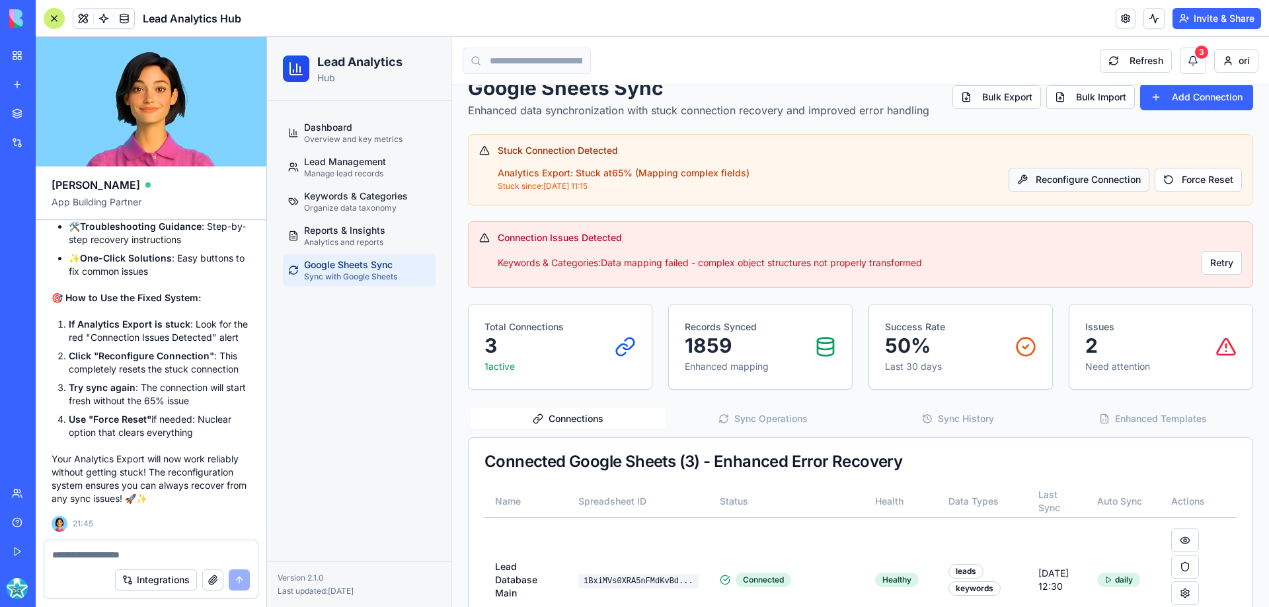
click at [1065, 179] on button "Reconfigure Connection" at bounding box center [1078, 180] width 141 height 24
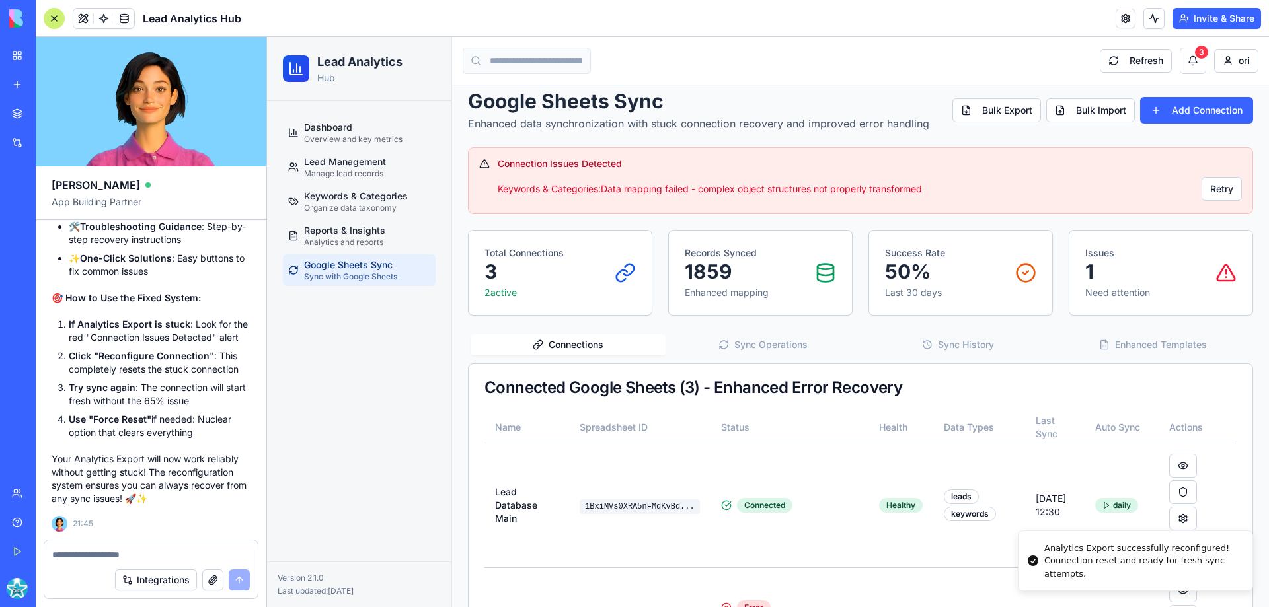
scroll to position [0, 0]
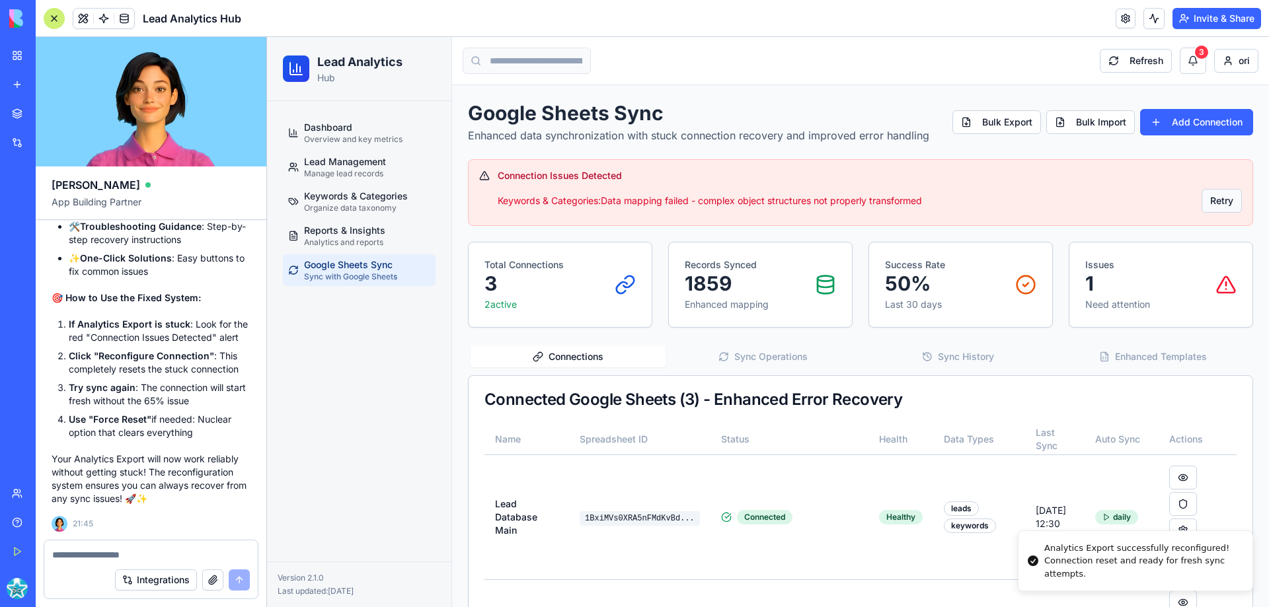
click at [1201, 205] on button "Retry" at bounding box center [1221, 201] width 40 height 24
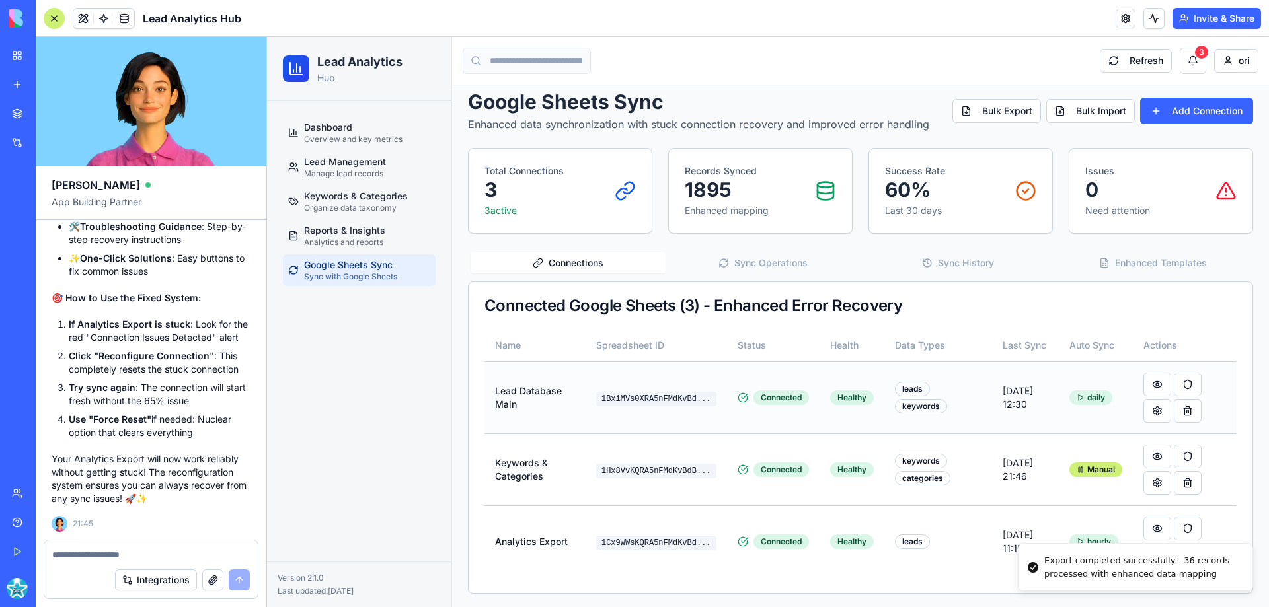
scroll to position [14, 0]
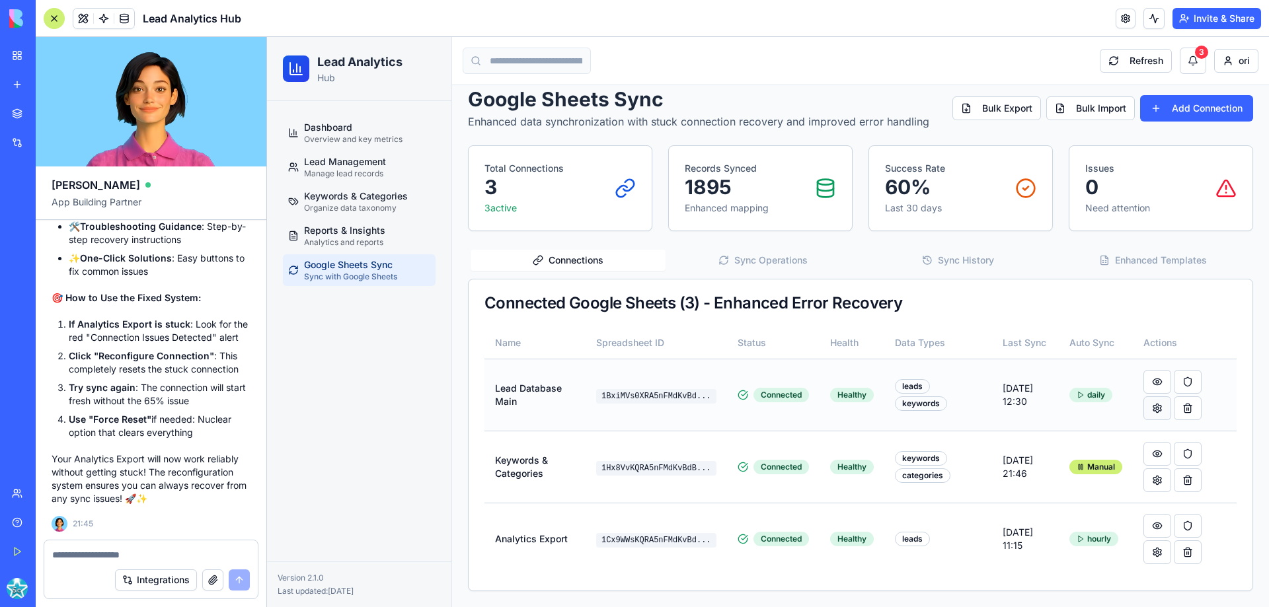
click at [1144, 410] on button at bounding box center [1157, 408] width 28 height 24
click at [1149, 482] on button at bounding box center [1157, 480] width 28 height 24
click at [1177, 453] on button at bounding box center [1188, 454] width 28 height 24
click at [1148, 451] on button at bounding box center [1157, 454] width 28 height 24
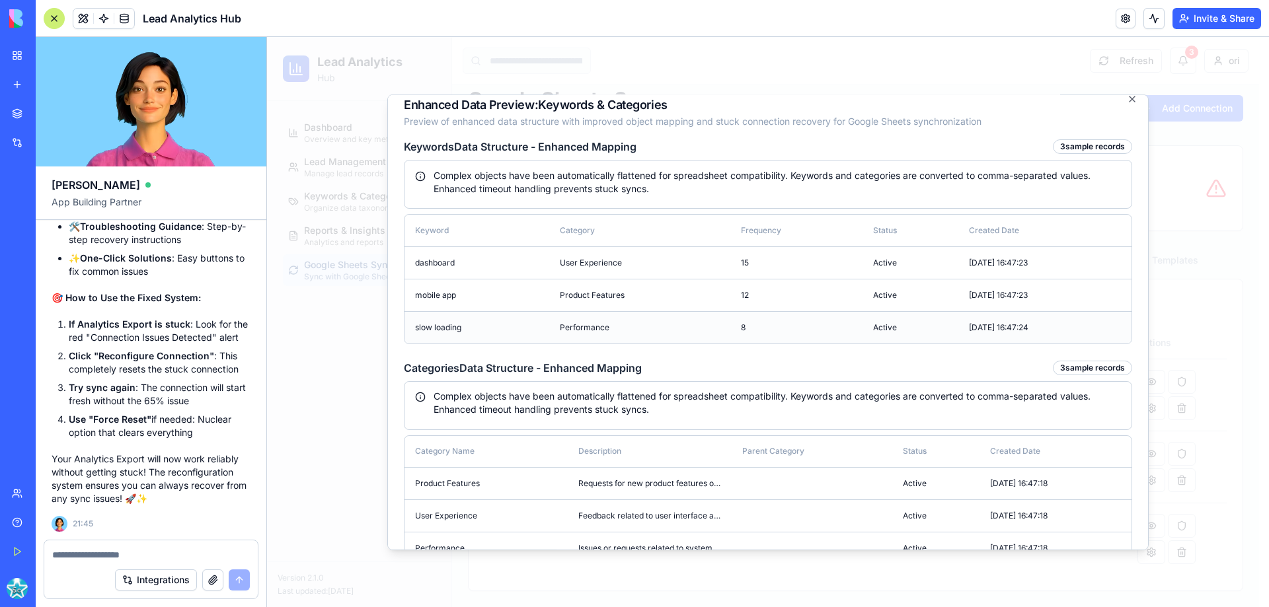
scroll to position [0, 0]
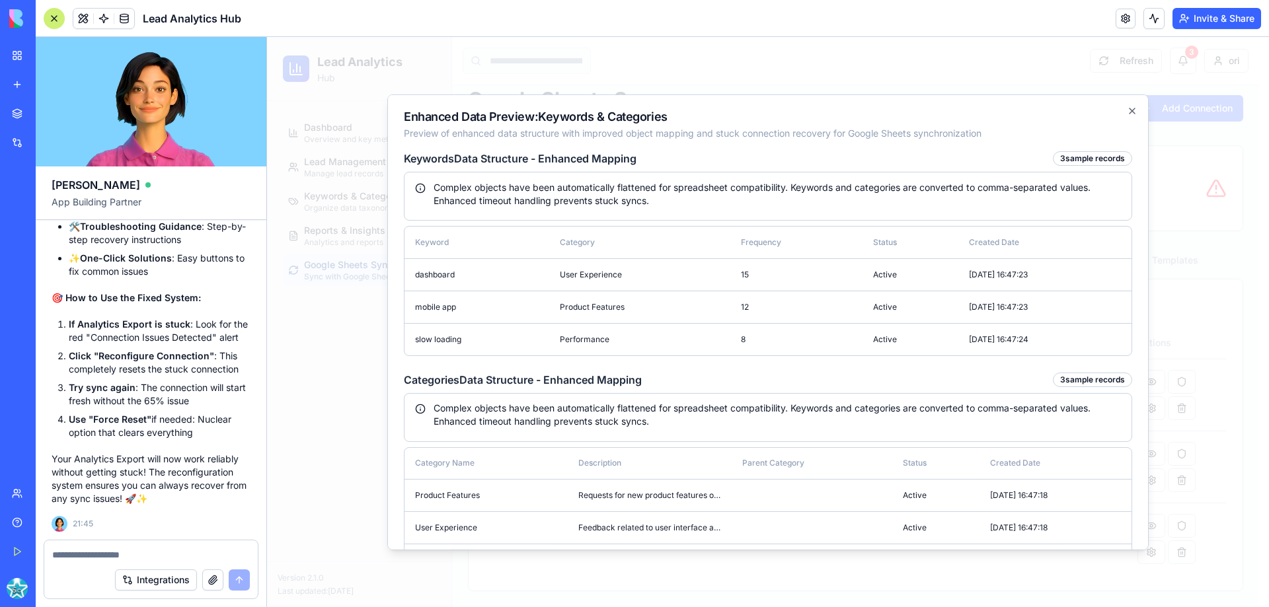
click at [1187, 191] on div at bounding box center [768, 322] width 1002 height 570
